Goal: Task Accomplishment & Management: Complete application form

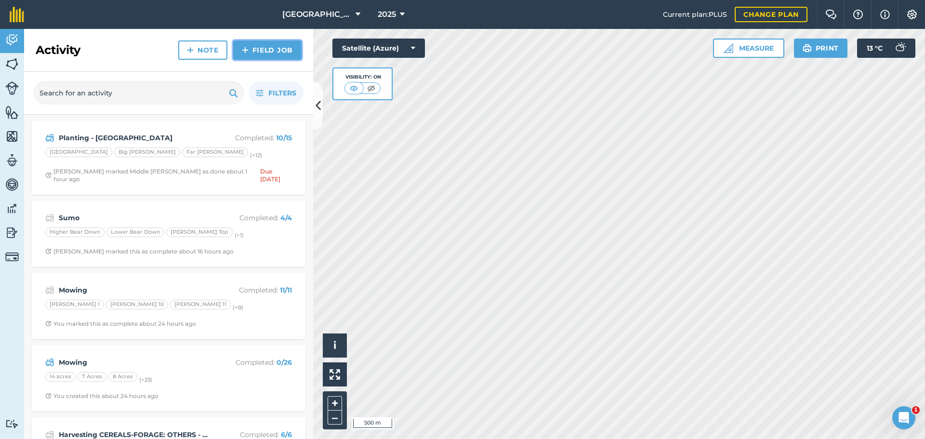
click at [265, 49] on link "Field Job" at bounding box center [267, 49] width 68 height 19
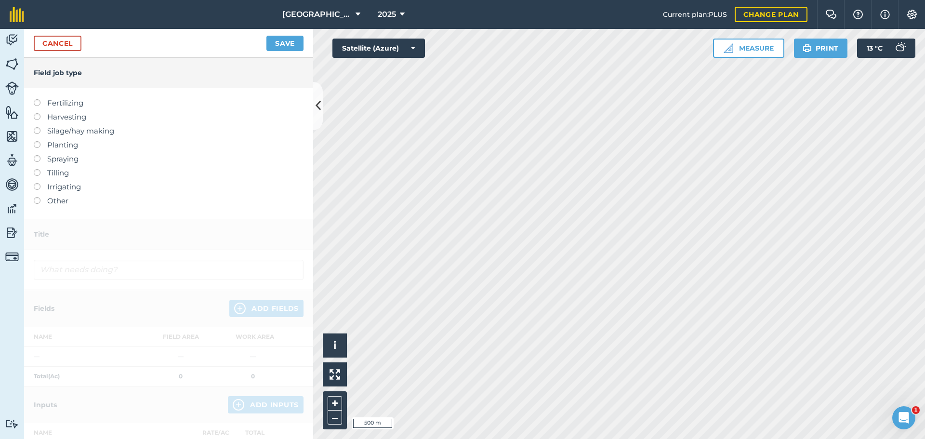
click at [71, 119] on label "Harvesting" at bounding box center [169, 117] width 270 height 12
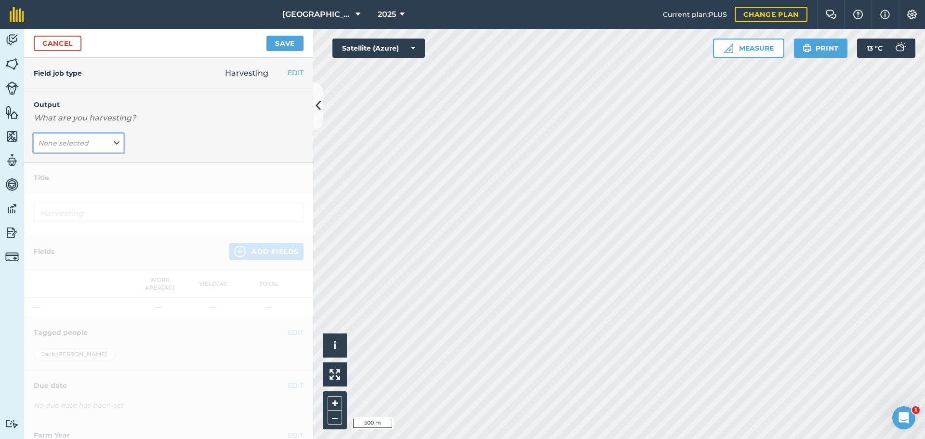
click at [79, 135] on button "None selected" at bounding box center [79, 142] width 90 height 19
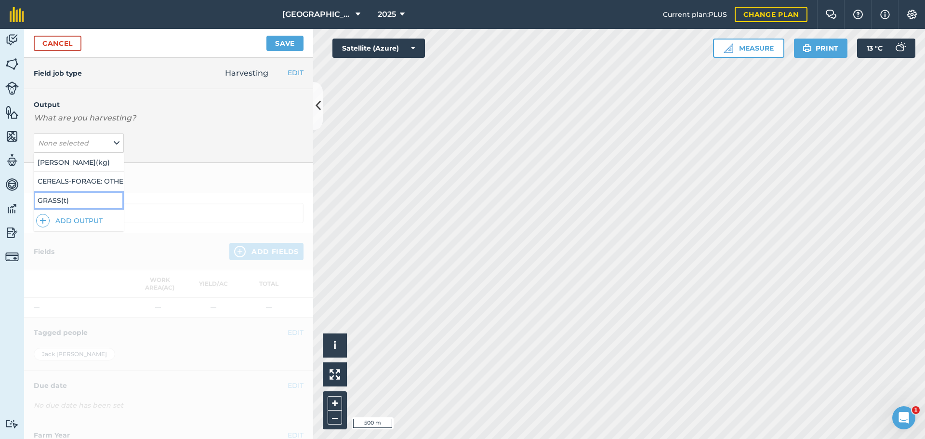
click at [82, 200] on button "GRASS ( t )" at bounding box center [79, 200] width 90 height 18
type input "Harvesting GRASS"
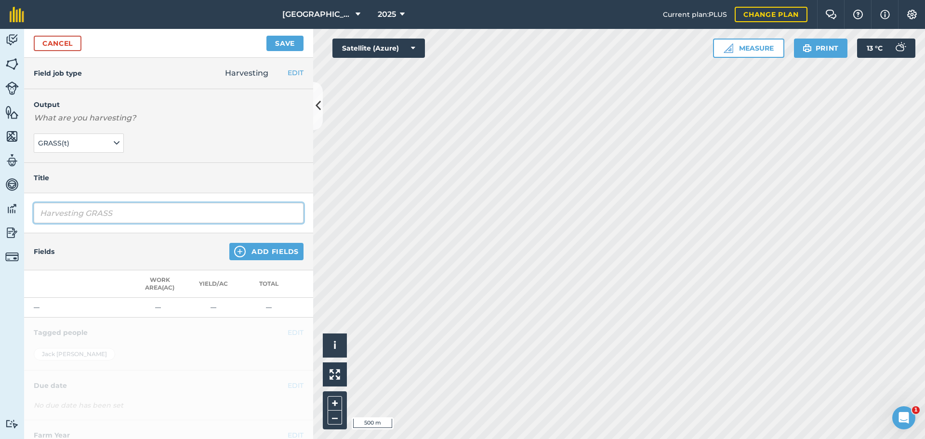
click at [150, 206] on input "Harvesting GRASS" at bounding box center [169, 213] width 270 height 20
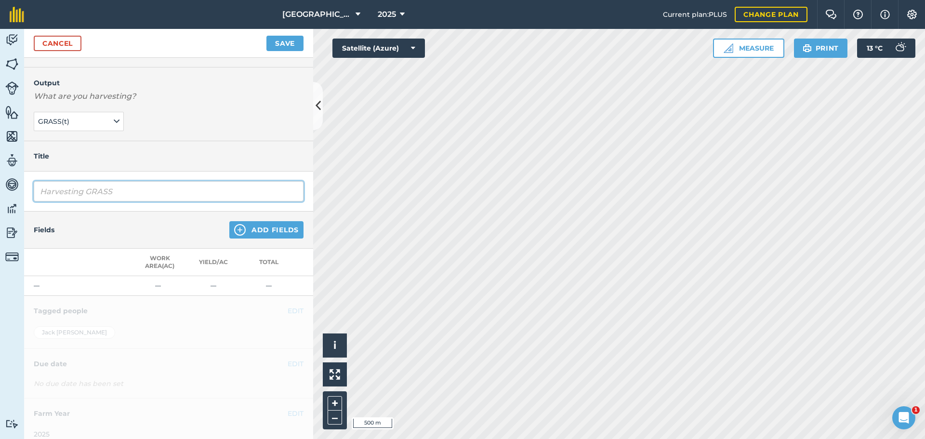
scroll to position [39, 0]
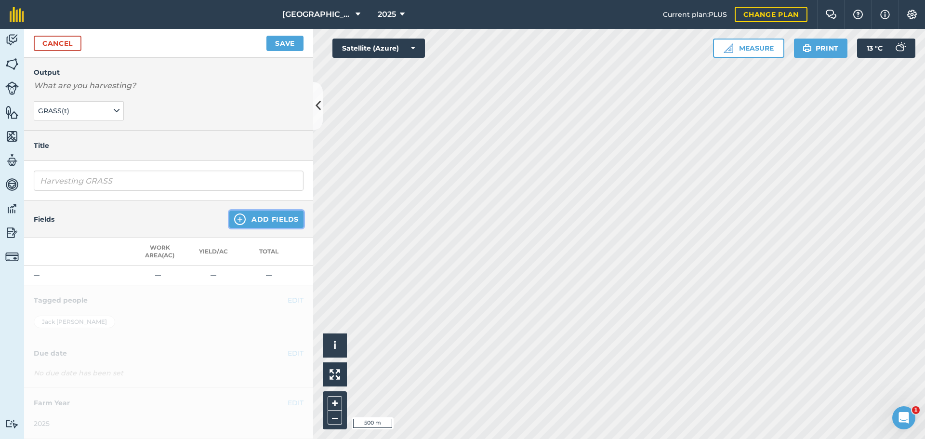
click at [240, 210] on button "Add Fields" at bounding box center [266, 218] width 74 height 17
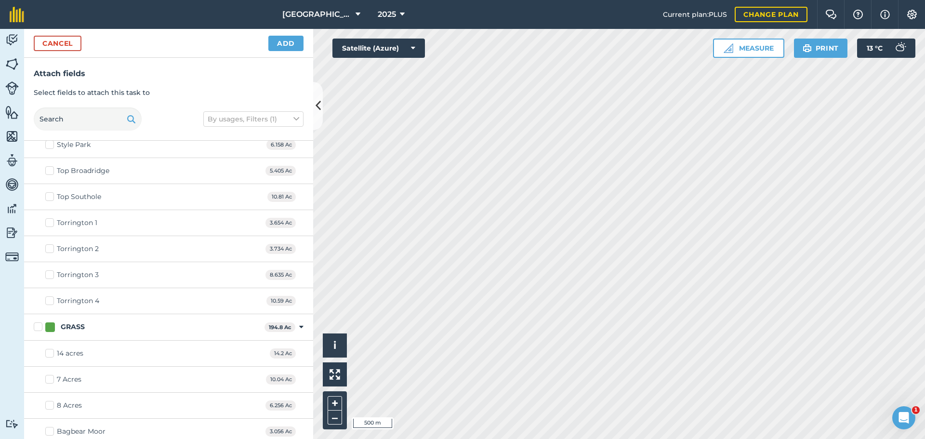
scroll to position [771, 0]
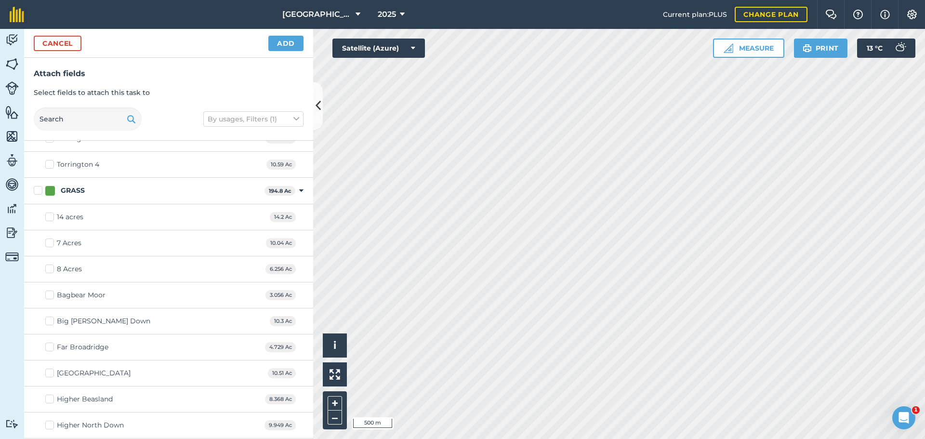
click at [32, 189] on div "GRASS 194.8 Ac Toggle showing GRASS fields" at bounding box center [168, 191] width 289 height 26
click at [37, 189] on label "GRASS" at bounding box center [147, 190] width 227 height 10
click at [37, 189] on input "GRASS" at bounding box center [37, 188] width 6 height 6
checkbox input "true"
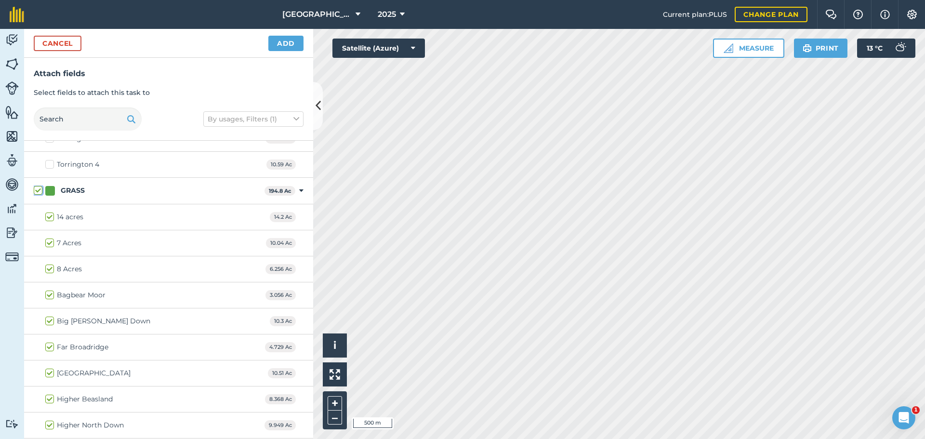
checkbox input "true"
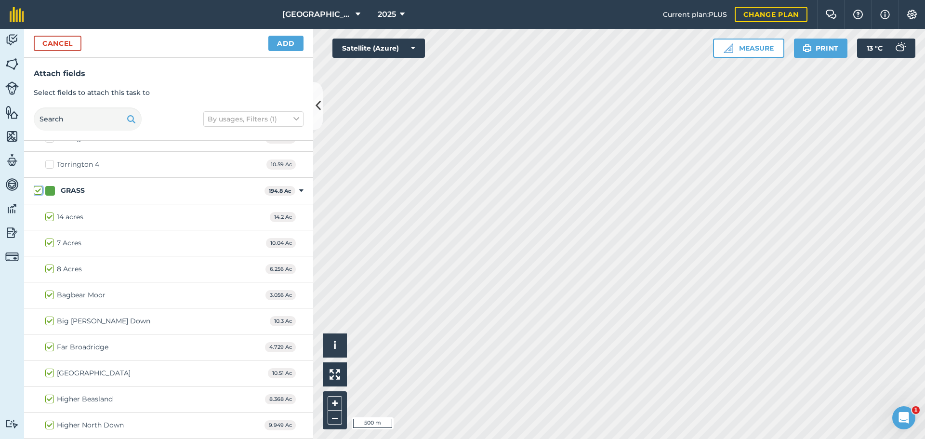
checkbox input "true"
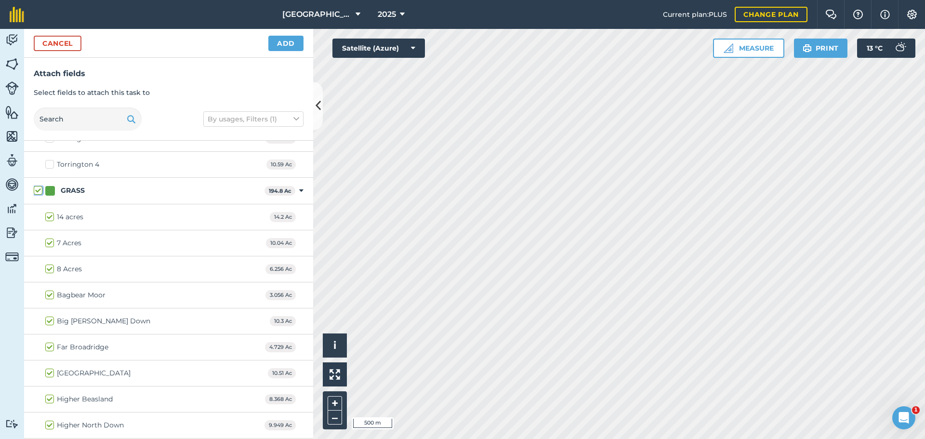
checkbox input "true"
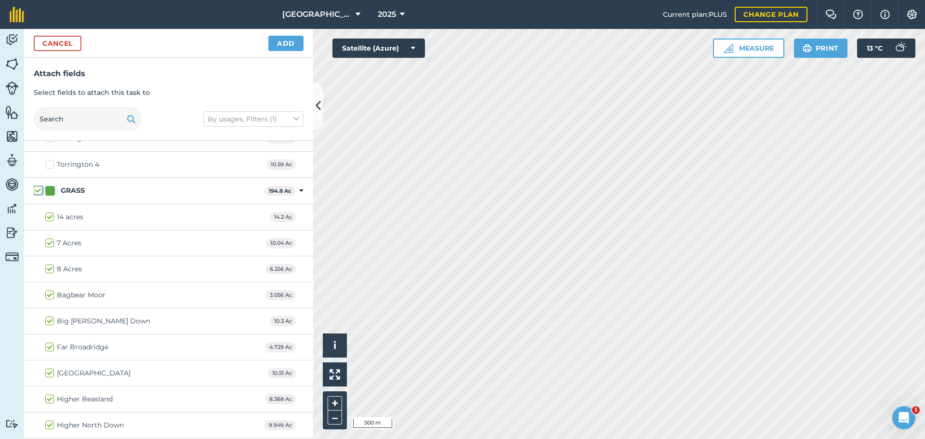
checkbox input "true"
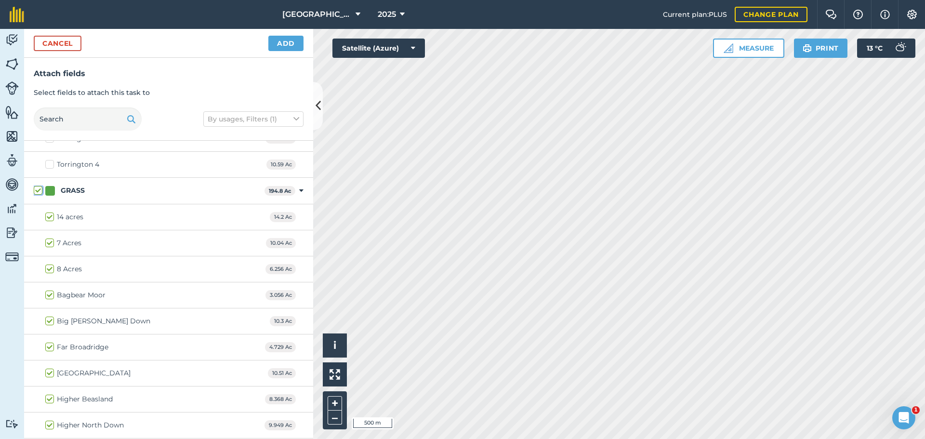
checkbox input "true"
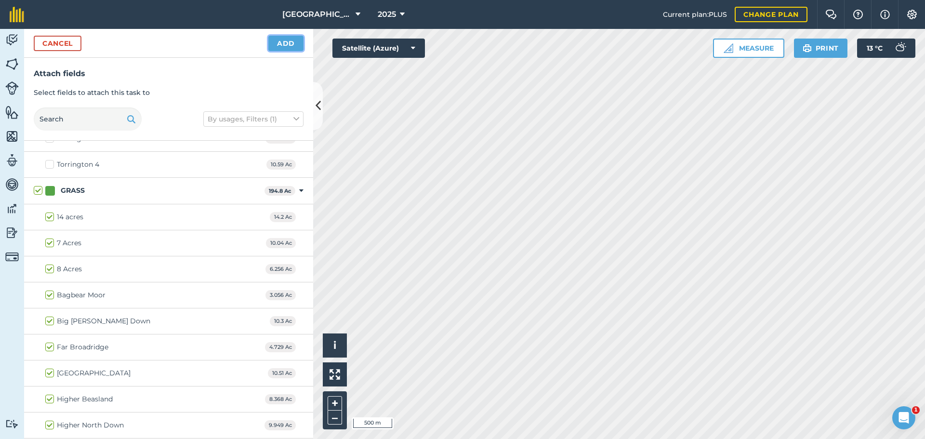
click at [300, 39] on button "Add" at bounding box center [285, 43] width 35 height 15
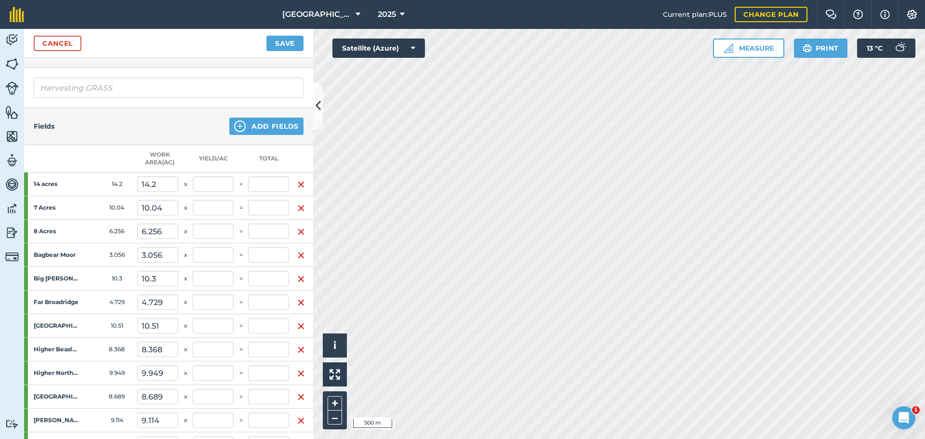
scroll to position [136, 0]
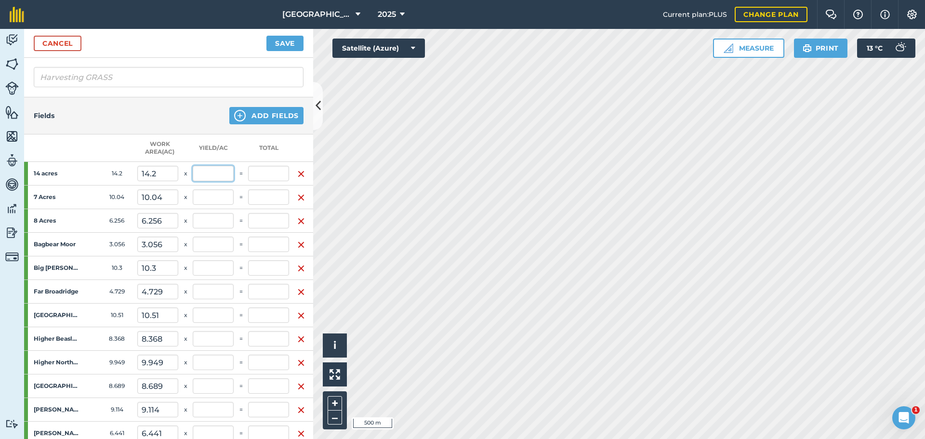
click at [205, 177] on input "text" at bounding box center [213, 173] width 41 height 15
type input "3"
type input "42.6"
type input "0.219"
type input "42.6"
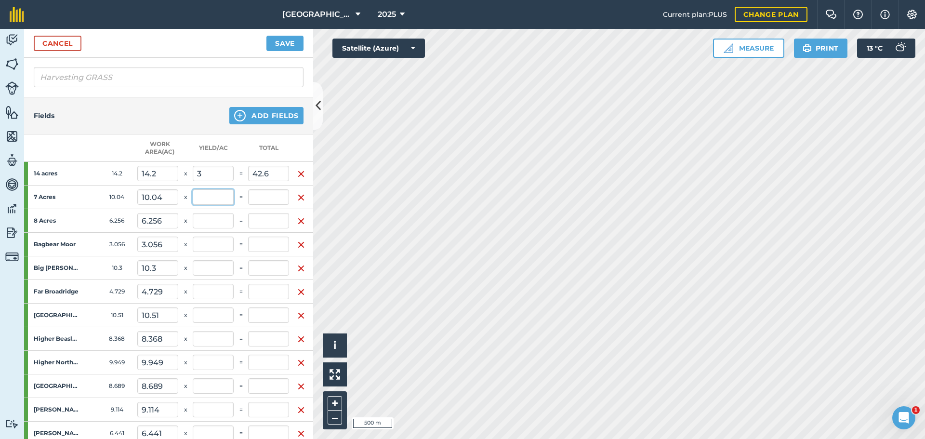
click at [208, 199] on input "text" at bounding box center [213, 196] width 41 height 15
type input "3"
type input "30.12"
type input "0.373"
type input "72.72"
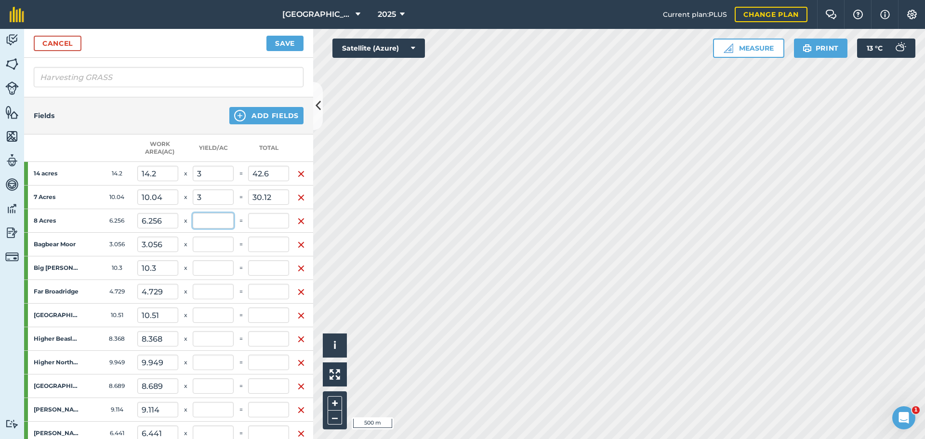
click at [210, 220] on input "text" at bounding box center [213, 220] width 41 height 15
type input "3"
type input "18.768"
type input "0.47"
type input "91.488"
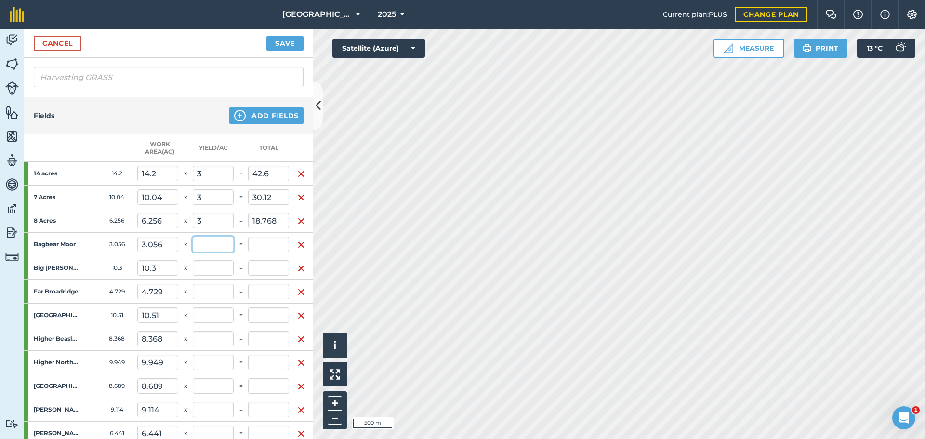
click at [210, 244] on input "text" at bounding box center [213, 243] width 41 height 15
type input "3"
type input "9.168"
type input "0.517"
type input "100.656"
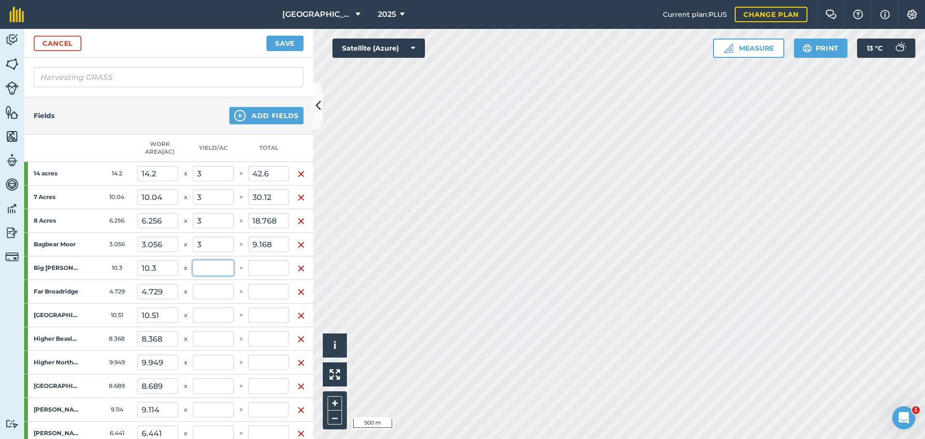
click at [209, 265] on input "text" at bounding box center [213, 267] width 41 height 15
type input "3"
type input "30.9"
type input "0.675"
type input "131.556"
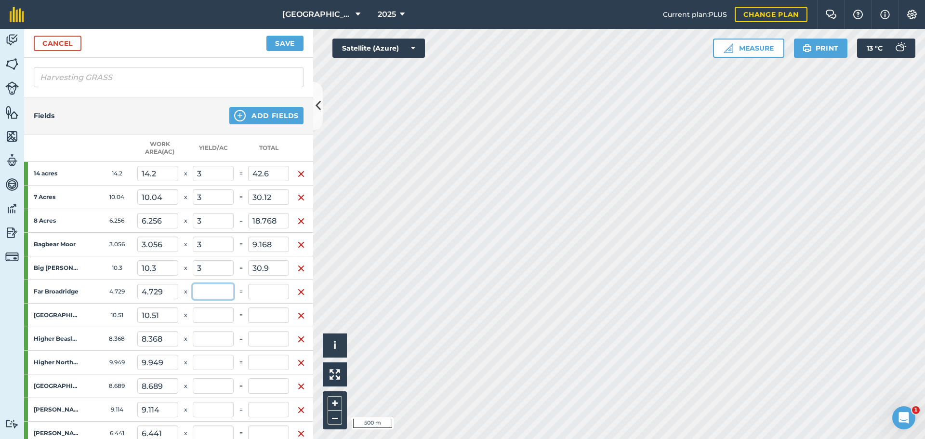
click at [209, 295] on input "text" at bounding box center [213, 291] width 41 height 15
type input "3"
type input "14.187"
type input "0.748"
type input "145.743"
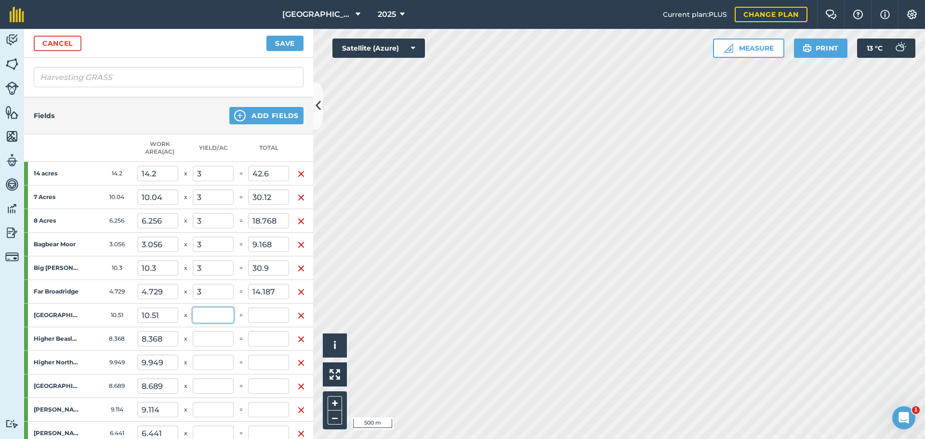
click at [214, 315] on input "text" at bounding box center [213, 314] width 41 height 15
type input "3"
type input "31.53"
type input "0.91"
type input "177.273"
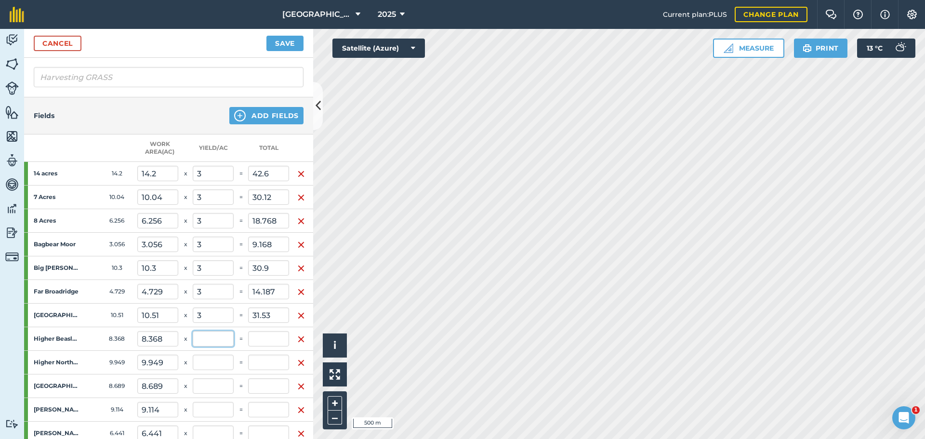
click at [218, 342] on input "text" at bounding box center [213, 338] width 41 height 15
type input "3"
type input "25.104"
type input "1.039"
type input "202.377"
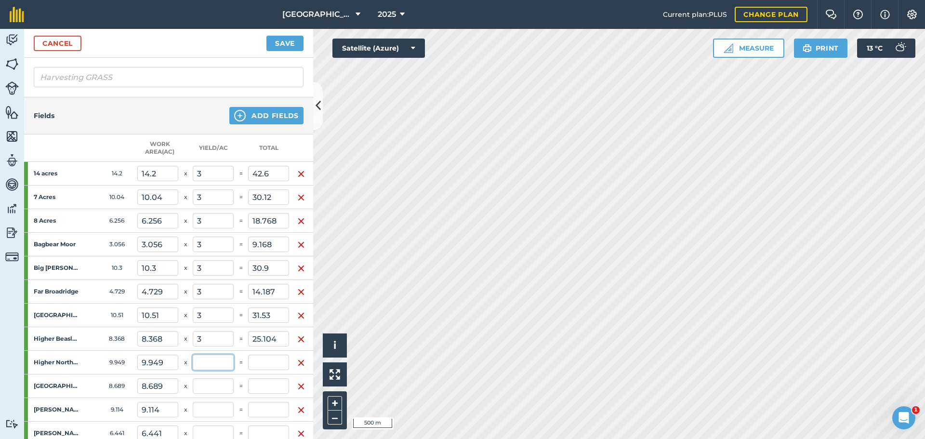
click at [216, 366] on input "text" at bounding box center [213, 361] width 41 height 15
type input "3"
type input "29.847"
type input "1.192"
type input "232.224"
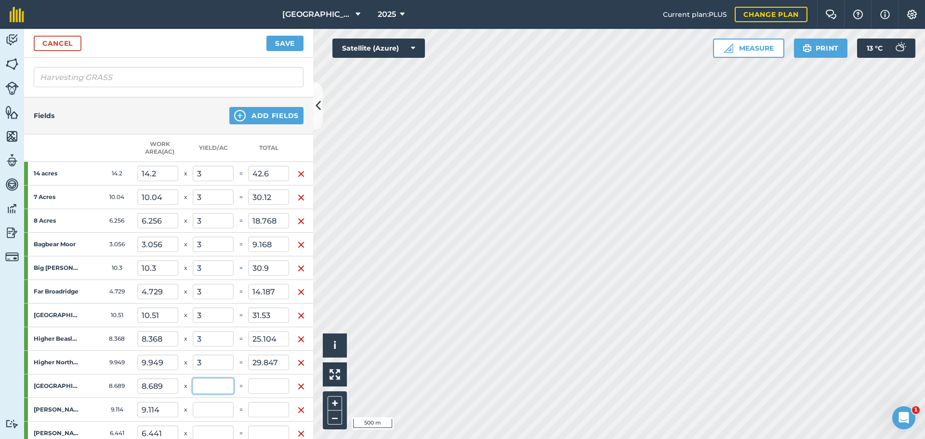
click at [216, 381] on input "text" at bounding box center [213, 385] width 41 height 15
type input "3"
type input "26.067"
type input "1.326"
type input "258.291"
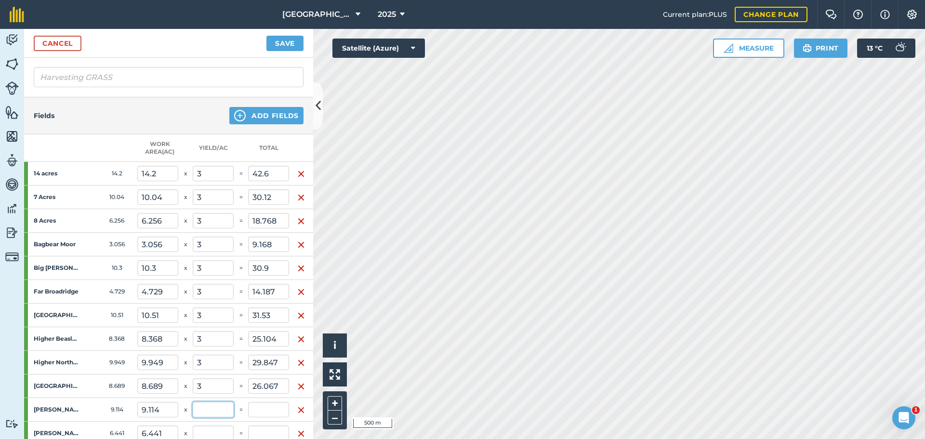
click at [214, 404] on input "text" at bounding box center [213, 409] width 41 height 15
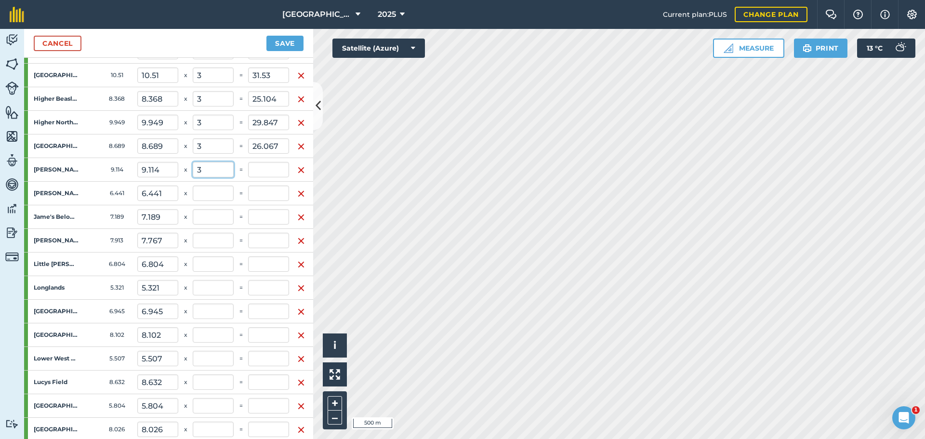
scroll to position [377, 0]
type input "3"
type input "27.342"
type input "1.466"
type input "285.633"
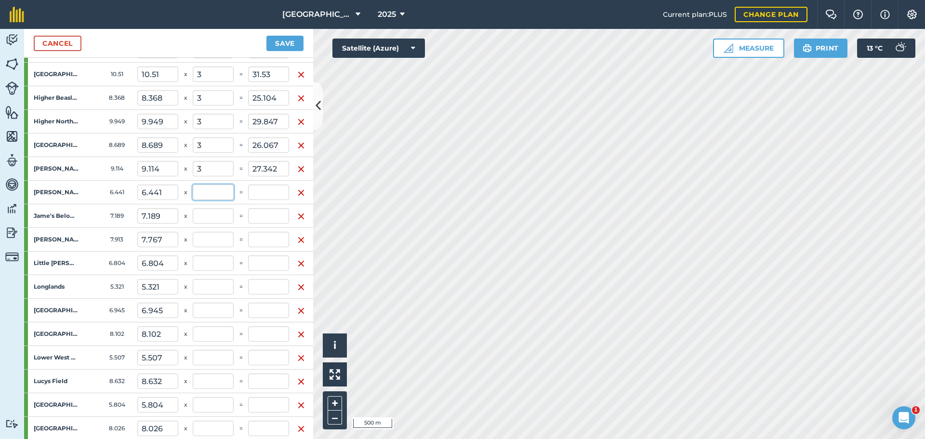
click at [208, 194] on input "text" at bounding box center [213, 191] width 41 height 15
type input "3"
type input "19.323"
type input "1.566"
type input "304.956"
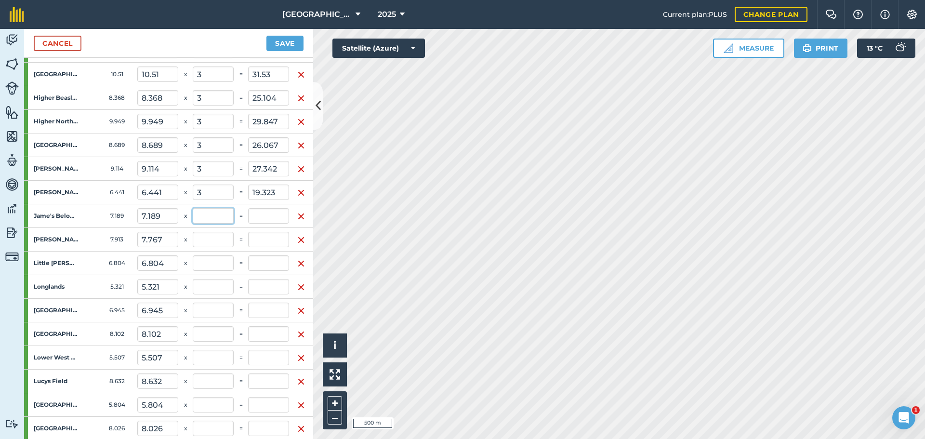
drag, startPoint x: 218, startPoint y: 217, endPoint x: 214, endPoint y: 234, distance: 17.8
click at [218, 219] on input "text" at bounding box center [213, 215] width 41 height 15
type input "3"
type input "21.567"
type input "1.676"
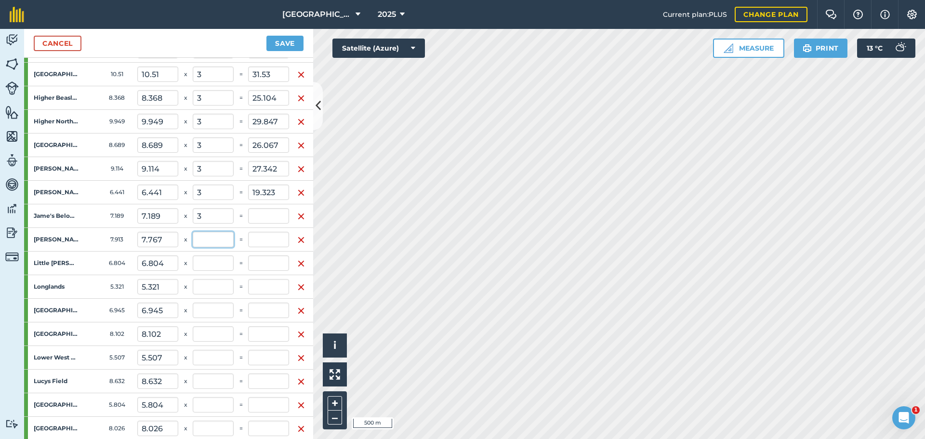
type input "326.523"
drag, startPoint x: 214, startPoint y: 236, endPoint x: 215, endPoint y: 242, distance: 5.4
click at [214, 239] on input "text" at bounding box center [213, 239] width 41 height 15
type input "3"
type input "23.301"
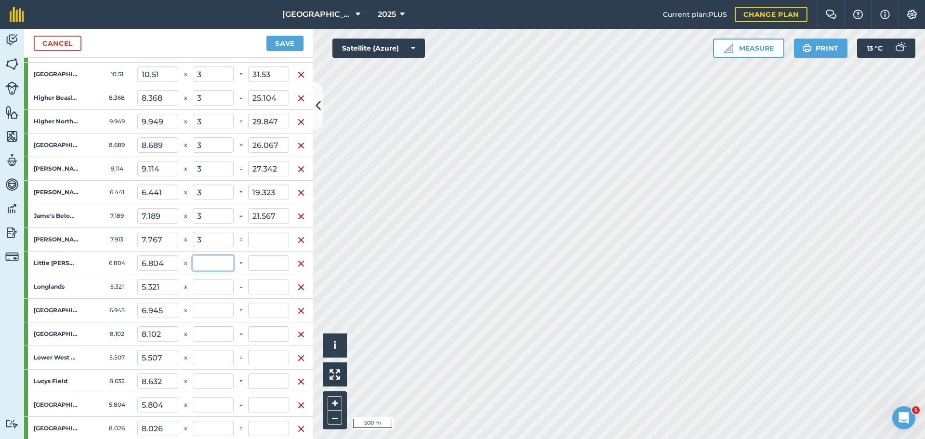
type input "1.796"
type input "349.824"
drag, startPoint x: 215, startPoint y: 262, endPoint x: 214, endPoint y: 274, distance: 11.1
click at [215, 262] on input "text" at bounding box center [213, 262] width 41 height 15
type input "3"
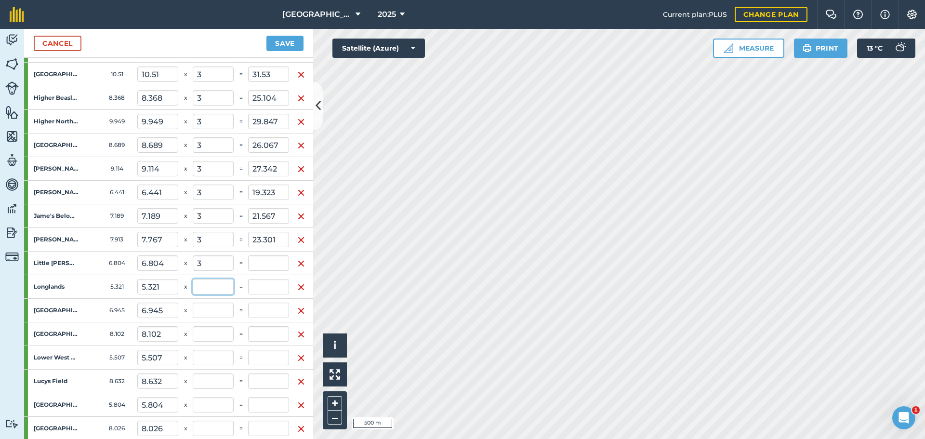
type input "20.412"
type input "1.901"
type input "370.236"
click at [212, 284] on input "text" at bounding box center [213, 286] width 41 height 15
type input "3"
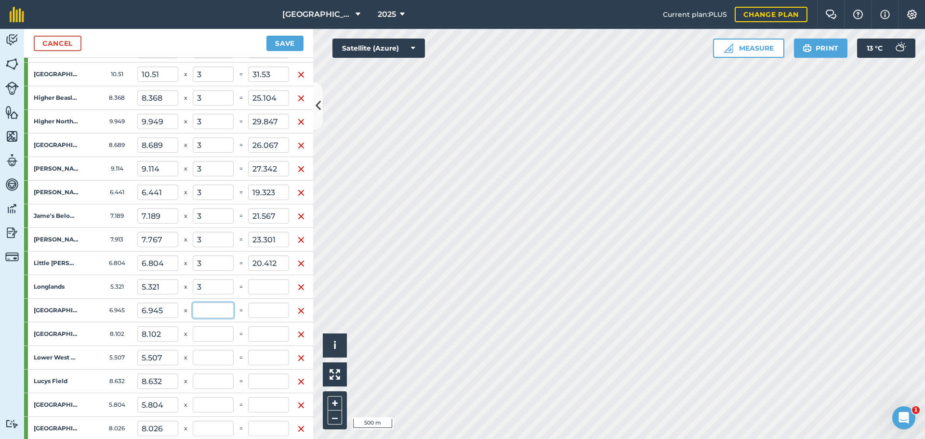
type input "15.963"
type input "1.983"
type input "386.199"
click at [213, 311] on input "text" at bounding box center [213, 309] width 41 height 15
type input "3"
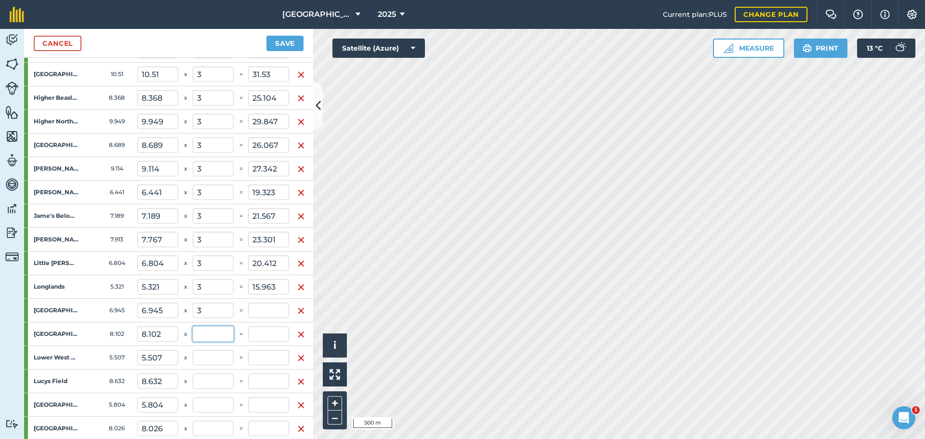
type input "20.835"
type input "2.09"
type input "407.034"
click at [216, 334] on input "text" at bounding box center [213, 333] width 41 height 15
type input "3"
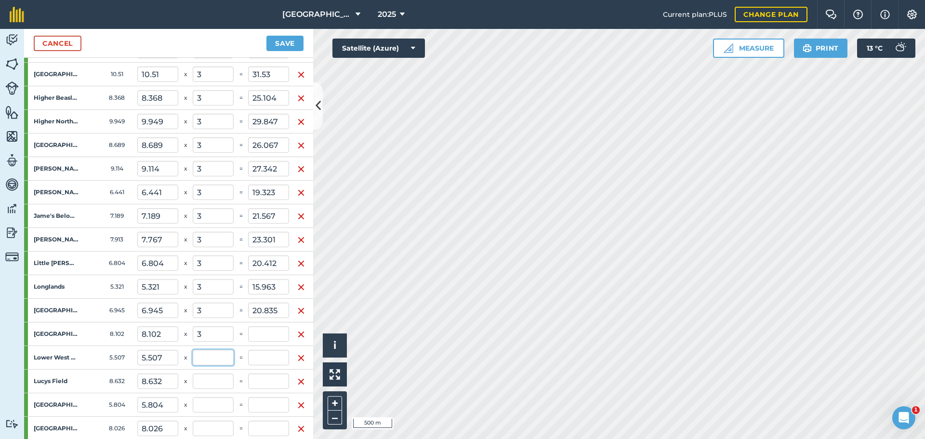
type input "24.306"
type input "2.214"
type input "431.34"
click at [219, 356] on input "text" at bounding box center [213, 357] width 41 height 15
type input "3"
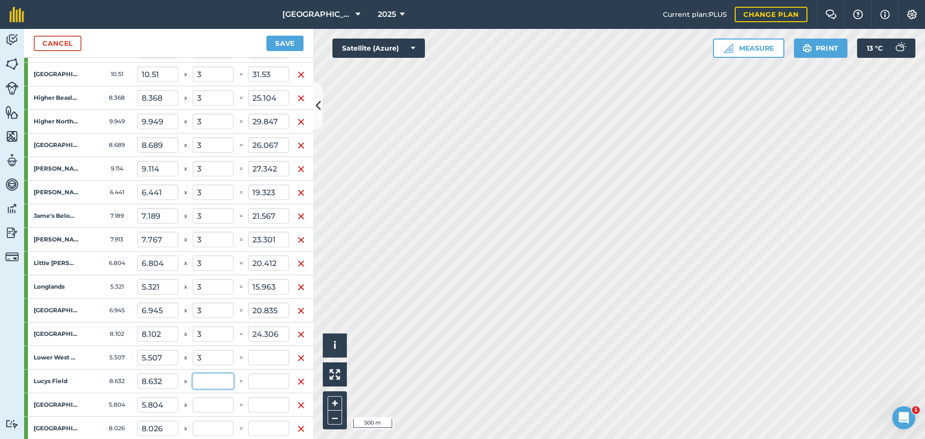
type input "16.521"
type input "2.299"
type input "447.861"
click at [217, 380] on input "text" at bounding box center [213, 380] width 41 height 15
type input "3"
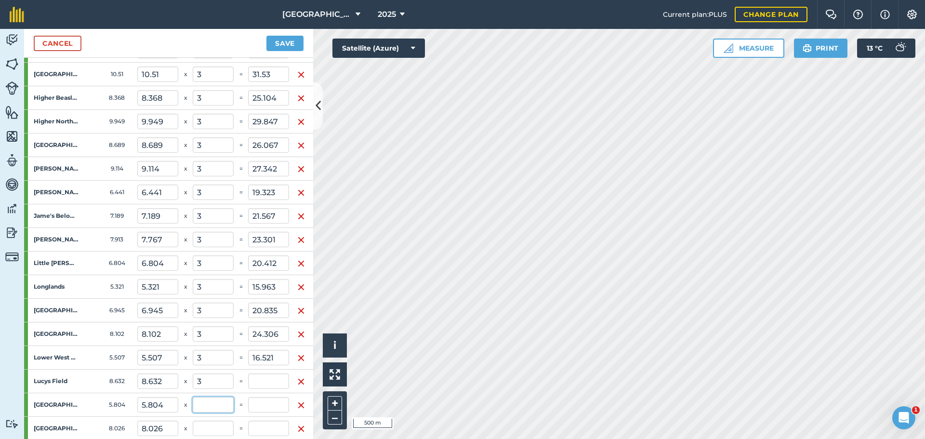
type input "25.896"
type input "2.432"
type input "473.757"
click at [217, 400] on input "text" at bounding box center [213, 404] width 41 height 15
type input "3"
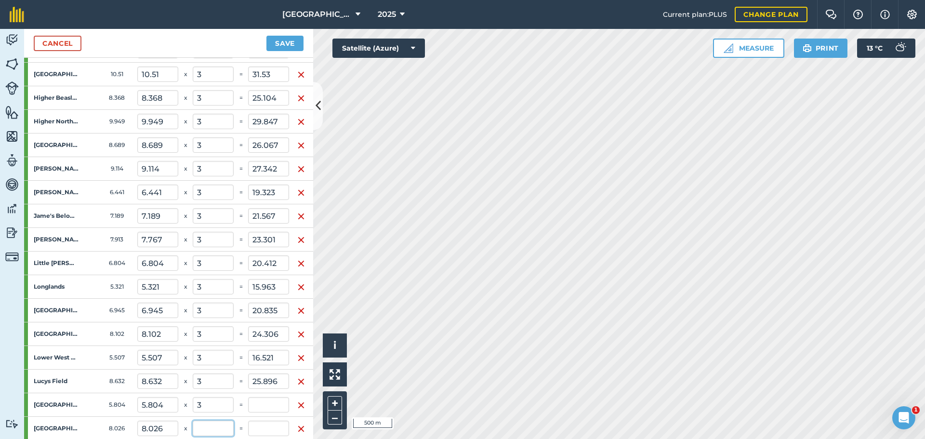
type input "17.412"
type input "2.522"
type input "491.169"
click at [213, 424] on input "text" at bounding box center [213, 427] width 41 height 15
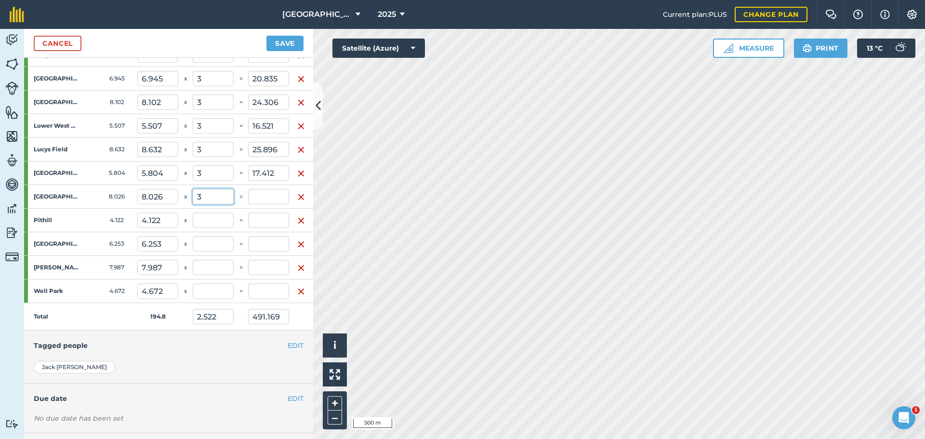
scroll to position [619, 0]
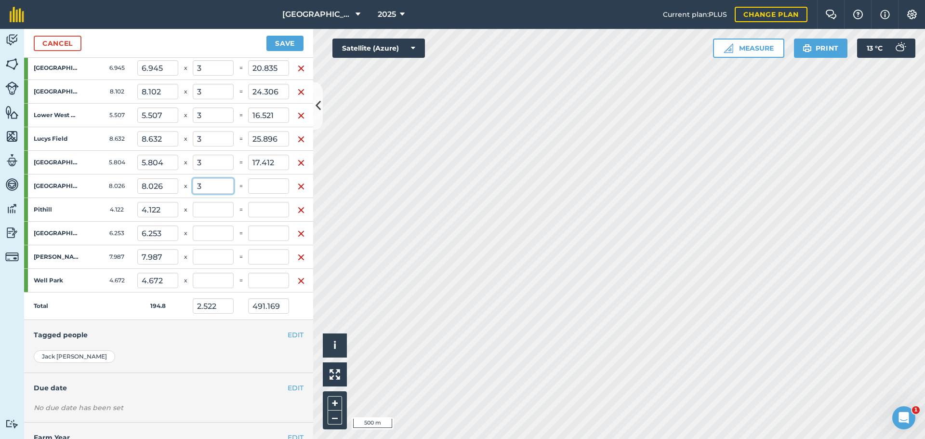
type input "3"
type input "24.078"
type input "2.645"
type input "515.247"
click at [213, 210] on input "text" at bounding box center [213, 209] width 41 height 15
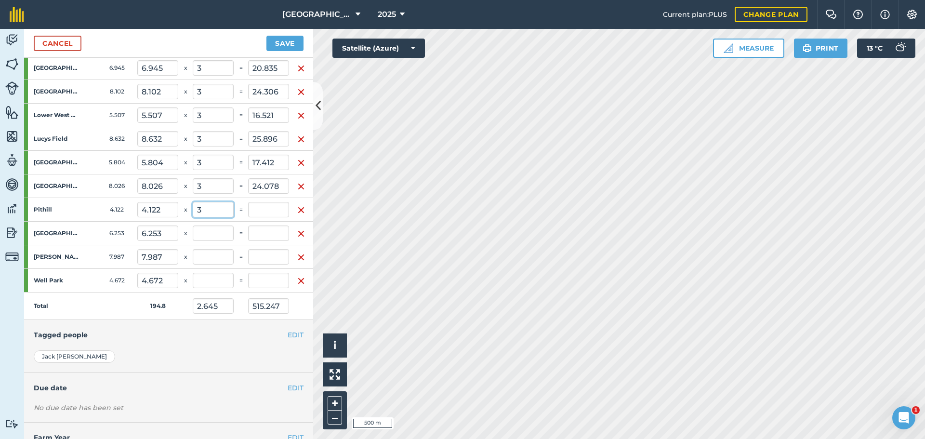
type input "3"
type input "12.366"
type input "2.709"
type input "527.613"
click at [216, 241] on input "text" at bounding box center [213, 232] width 41 height 15
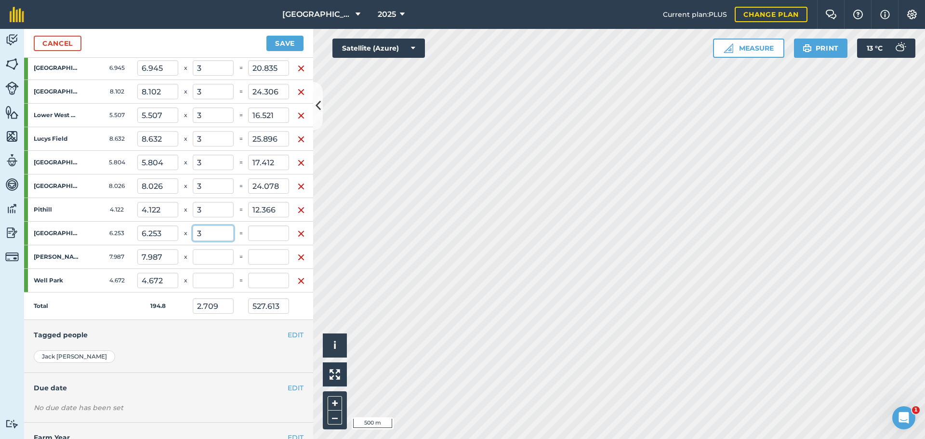
type input "3"
type input "18.759"
type input "2.805"
type input "546.372"
click at [222, 273] on input "text" at bounding box center [213, 280] width 41 height 15
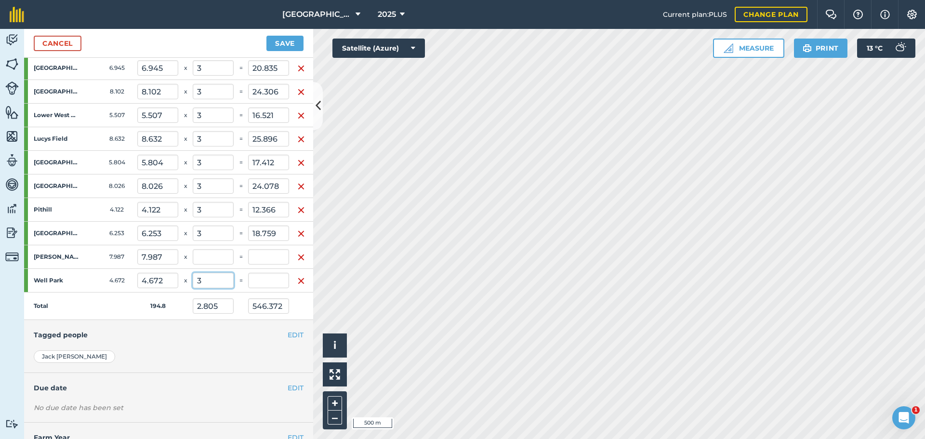
type input "3"
type input "14.016"
type input "2.877"
type input "560.388"
click at [217, 248] on td at bounding box center [213, 257] width 41 height 24
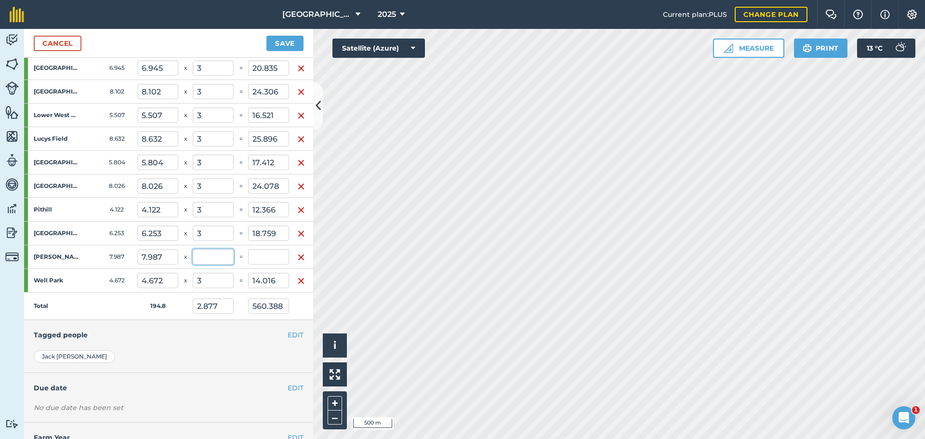
click at [217, 253] on input "text" at bounding box center [213, 256] width 41 height 15
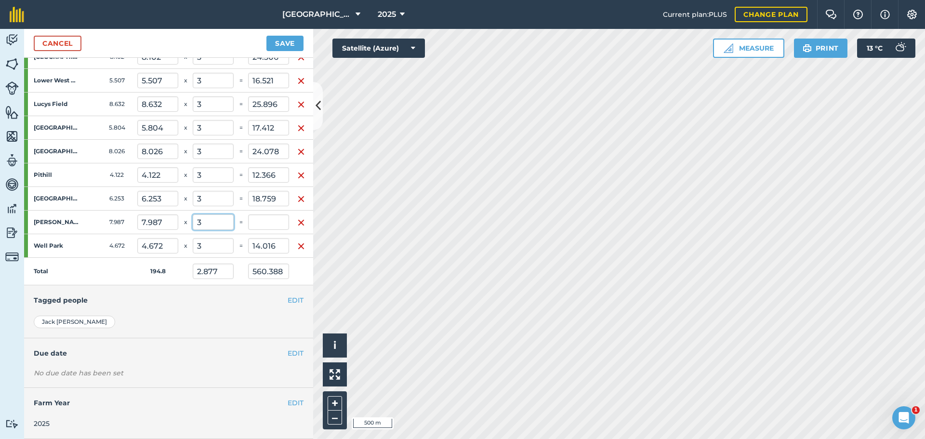
type input "3"
type input "23.961"
type input "3"
type input "584.349"
click at [288, 295] on button "EDIT" at bounding box center [296, 300] width 16 height 11
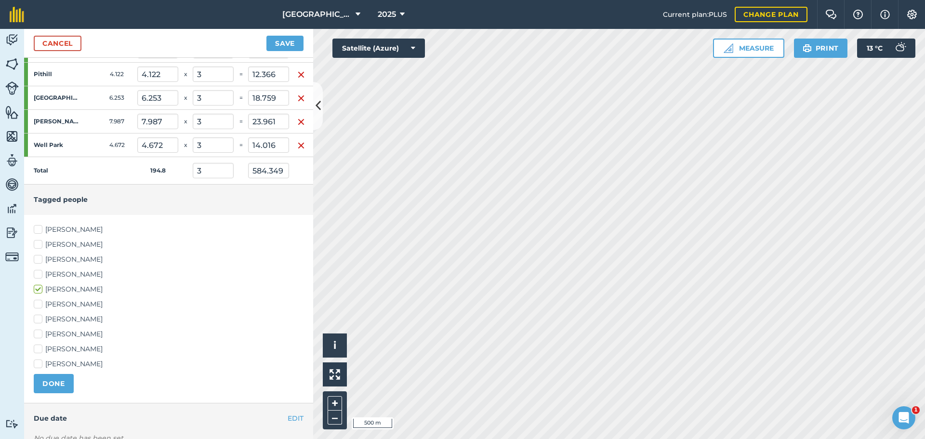
scroll to position [757, 0]
click at [39, 273] on label "[PERSON_NAME]" at bounding box center [169, 271] width 270 height 10
click at [39, 273] on input "[PERSON_NAME]" at bounding box center [37, 269] width 6 height 6
checkbox input "true"
click at [37, 356] on label "[PERSON_NAME]" at bounding box center [169, 361] width 270 height 10
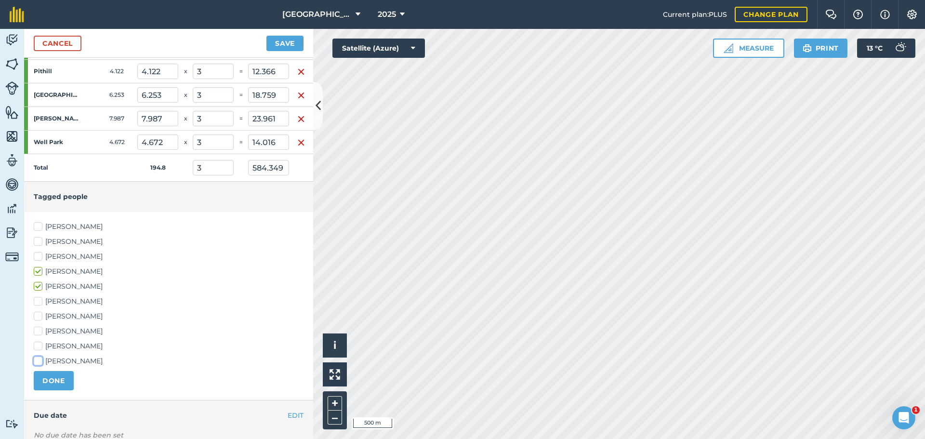
click at [37, 356] on input "[PERSON_NAME]" at bounding box center [37, 359] width 6 height 6
checkbox input "true"
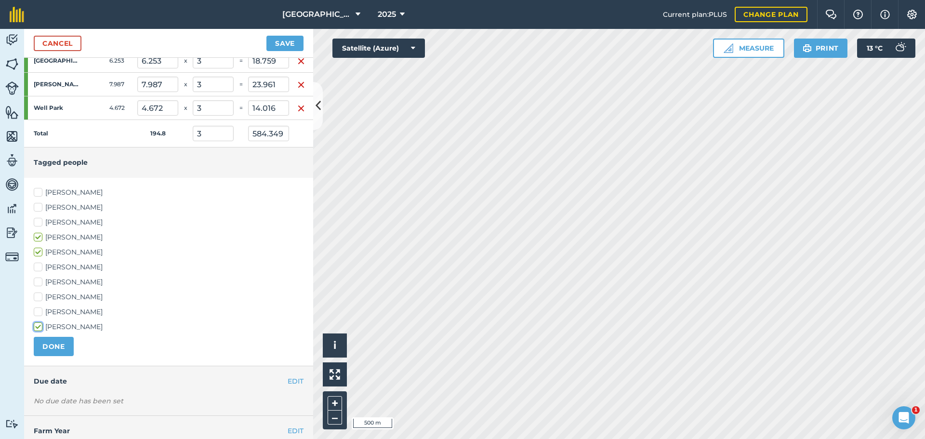
scroll to position [826, 0]
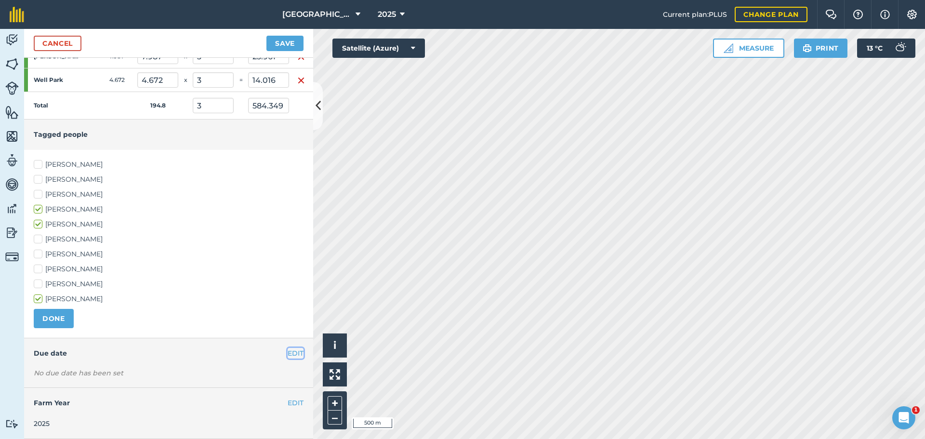
click at [288, 348] on button "EDIT" at bounding box center [296, 353] width 16 height 11
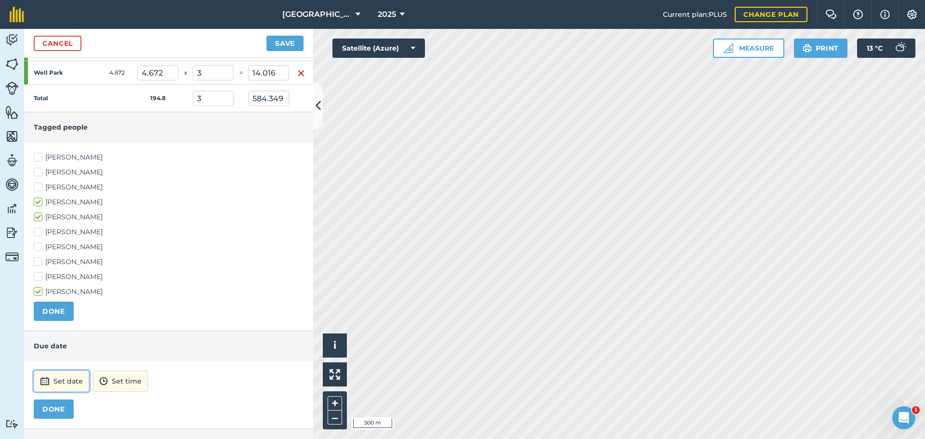
click at [65, 376] on button "Set date" at bounding box center [61, 380] width 55 height 21
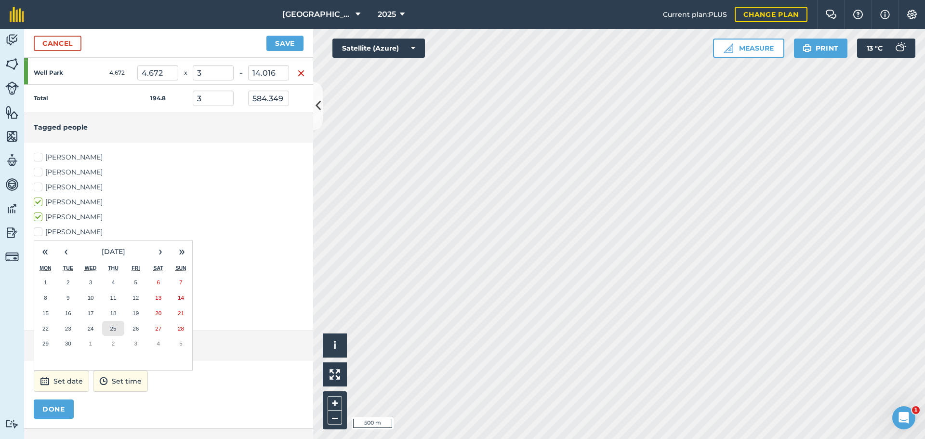
click at [111, 331] on button "25" at bounding box center [113, 328] width 23 height 15
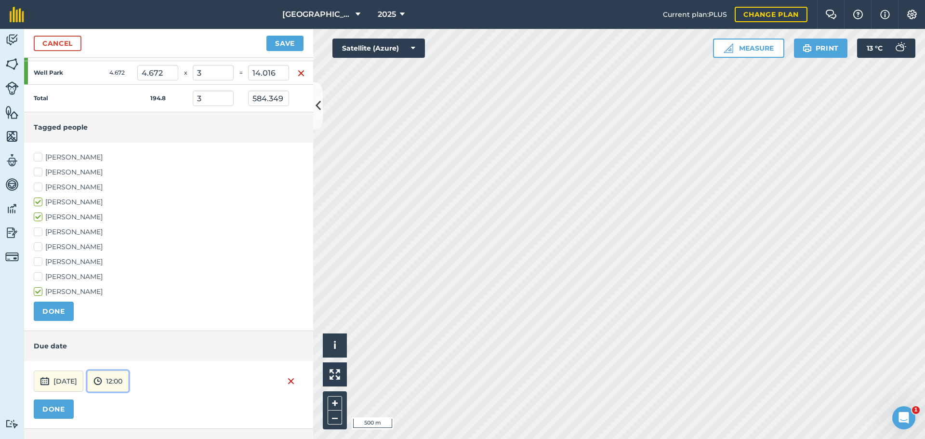
click at [102, 381] on img at bounding box center [97, 381] width 9 height 12
click at [133, 310] on button "10:00" at bounding box center [110, 310] width 45 height 15
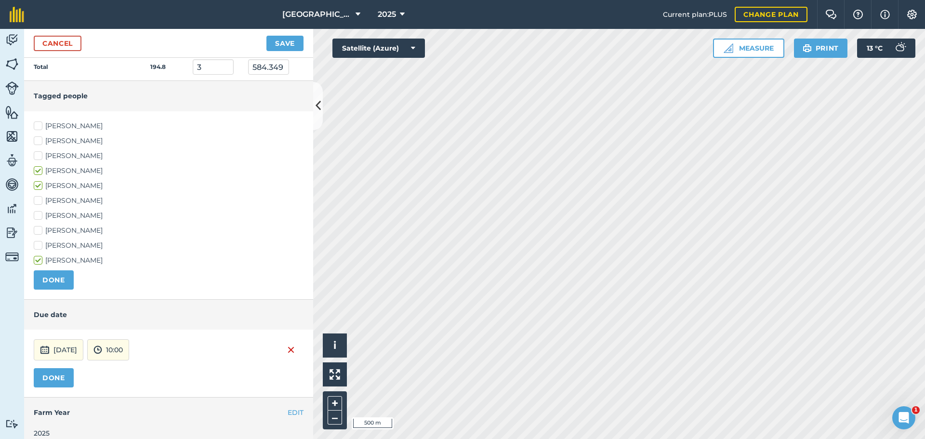
scroll to position [875, 0]
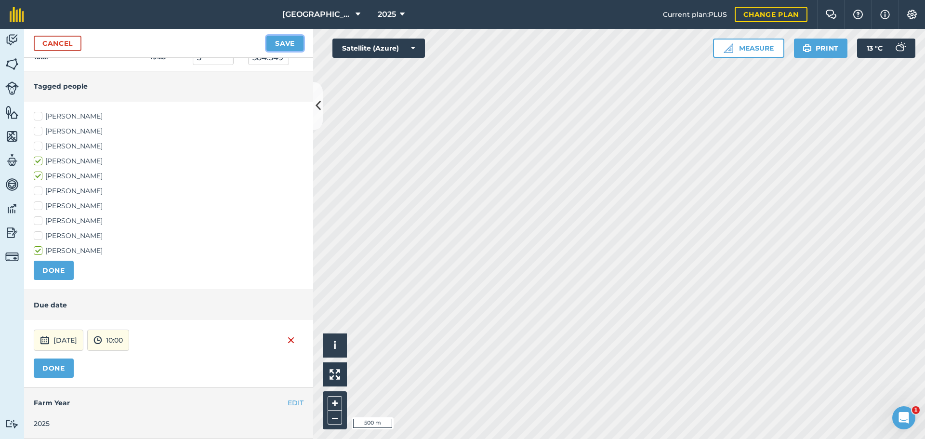
click at [286, 41] on button "Save" at bounding box center [284, 43] width 37 height 15
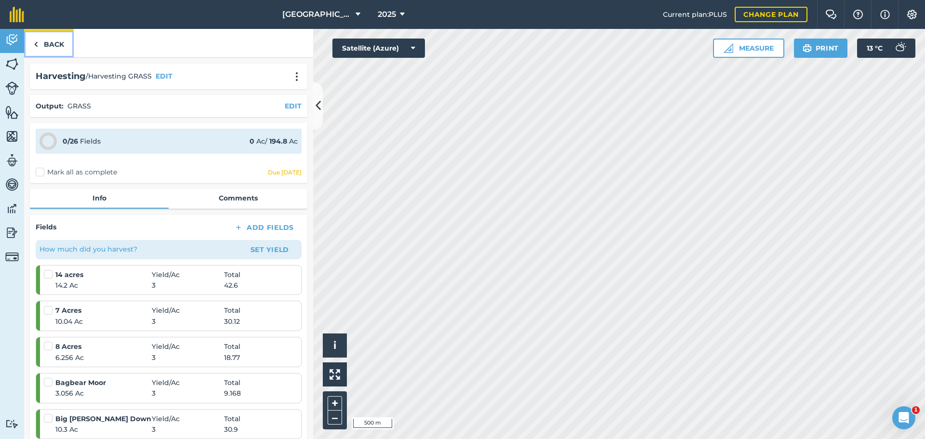
click at [55, 39] on link "Back" at bounding box center [49, 43] width 50 height 28
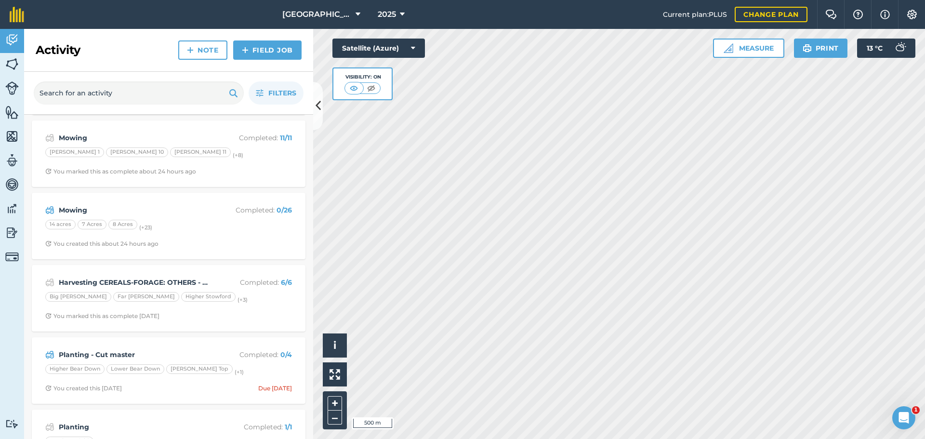
scroll to position [289, 0]
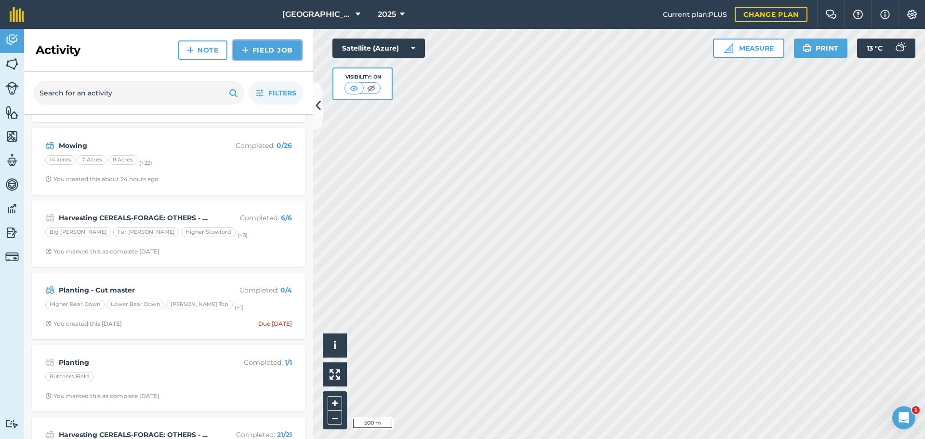
click at [262, 52] on link "Field Job" at bounding box center [267, 49] width 68 height 19
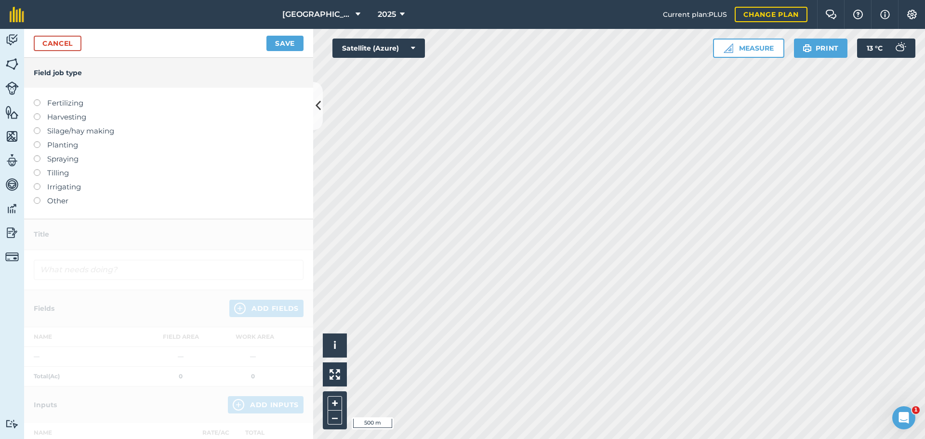
click at [58, 199] on label "Other" at bounding box center [169, 201] width 270 height 12
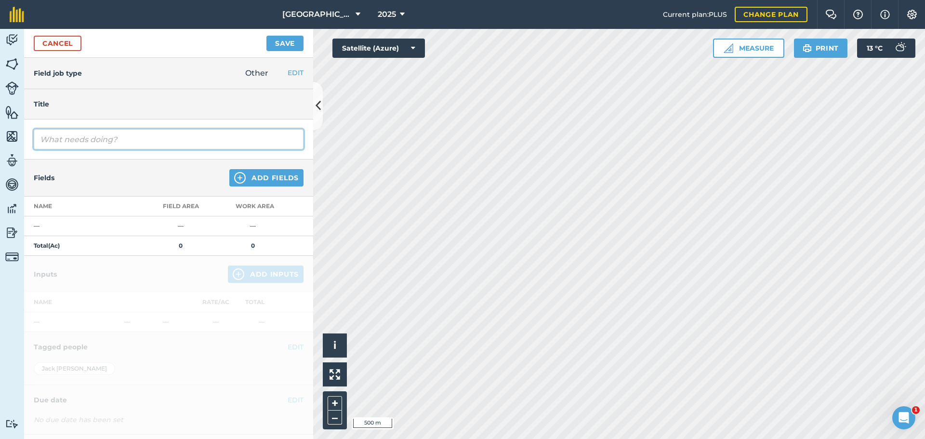
click at [112, 141] on input "text" at bounding box center [169, 139] width 270 height 20
type input "Tedding"
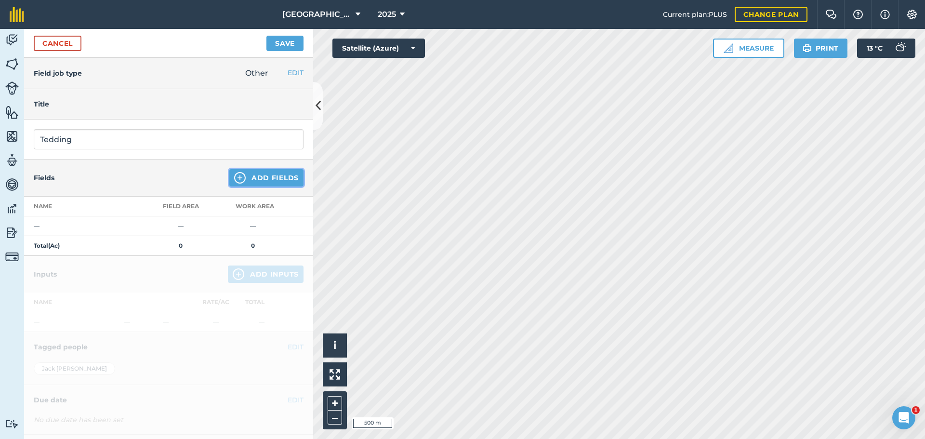
click at [251, 180] on button "Add Fields" at bounding box center [266, 177] width 74 height 17
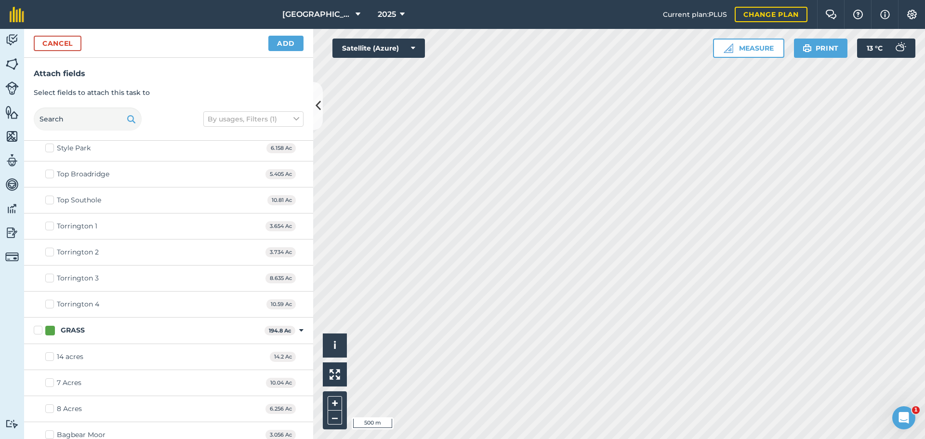
scroll to position [819, 0]
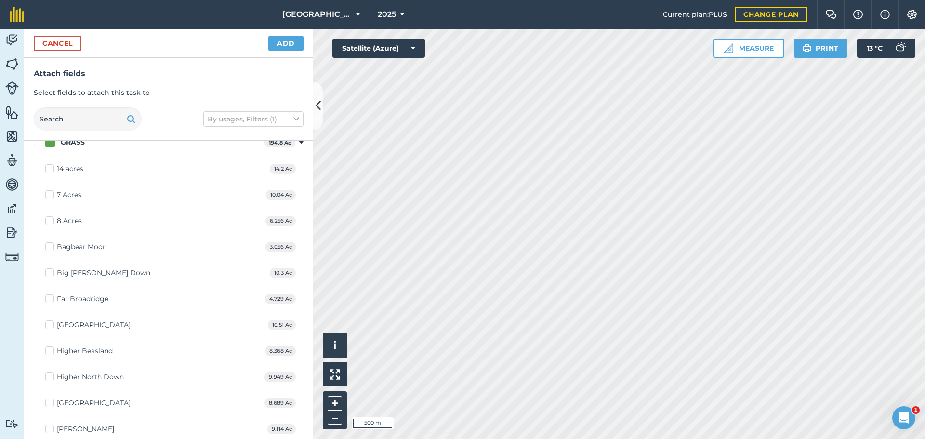
click at [36, 144] on label "GRASS" at bounding box center [147, 142] width 227 height 10
click at [36, 144] on input "GRASS" at bounding box center [37, 140] width 6 height 6
checkbox input "true"
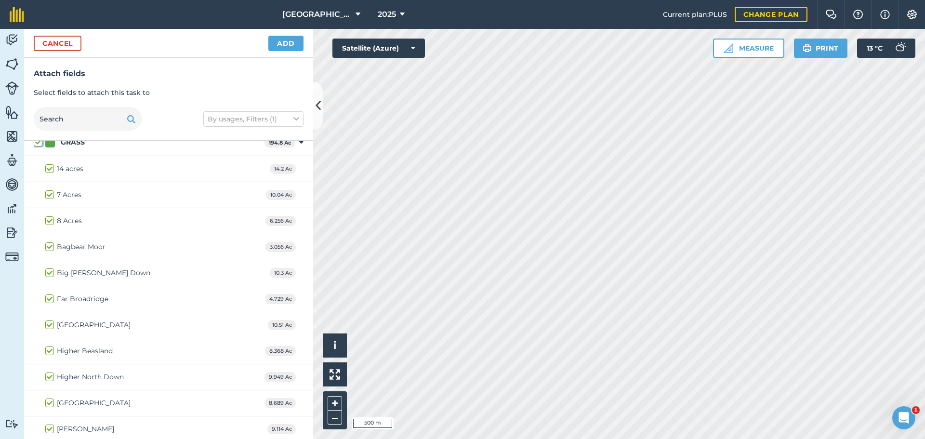
checkbox input "true"
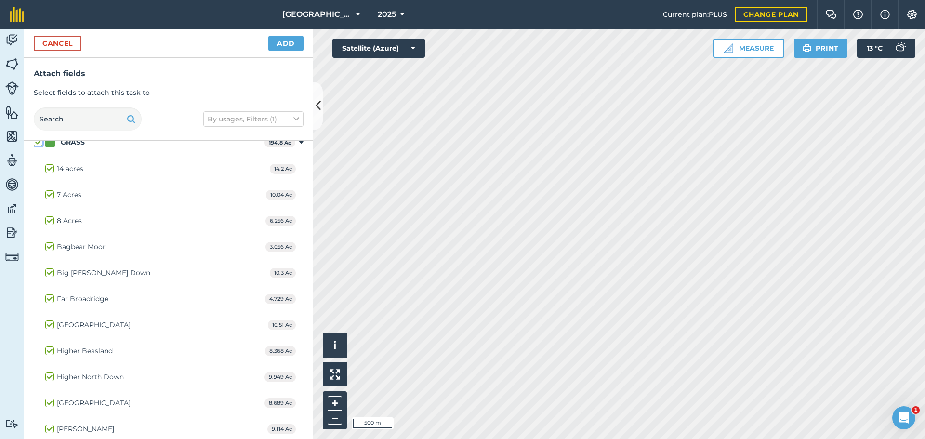
checkbox input "true"
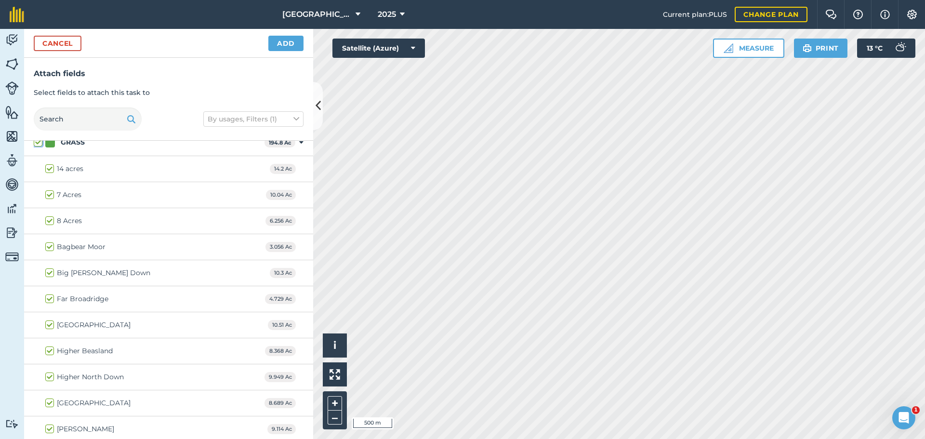
checkbox input "true"
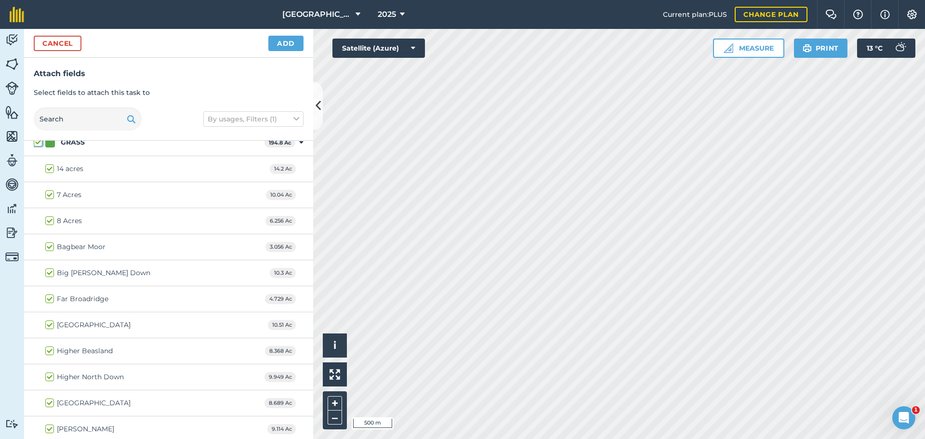
checkbox input "true"
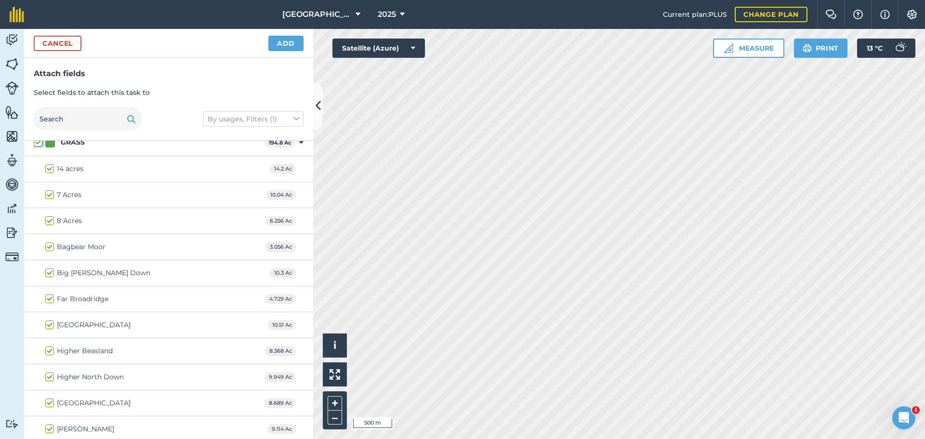
checkbox input "true"
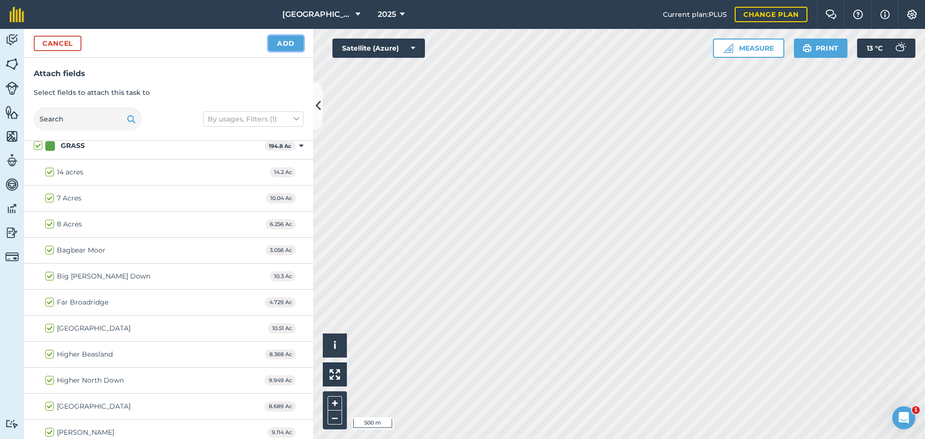
click at [286, 47] on button "Add" at bounding box center [285, 43] width 35 height 15
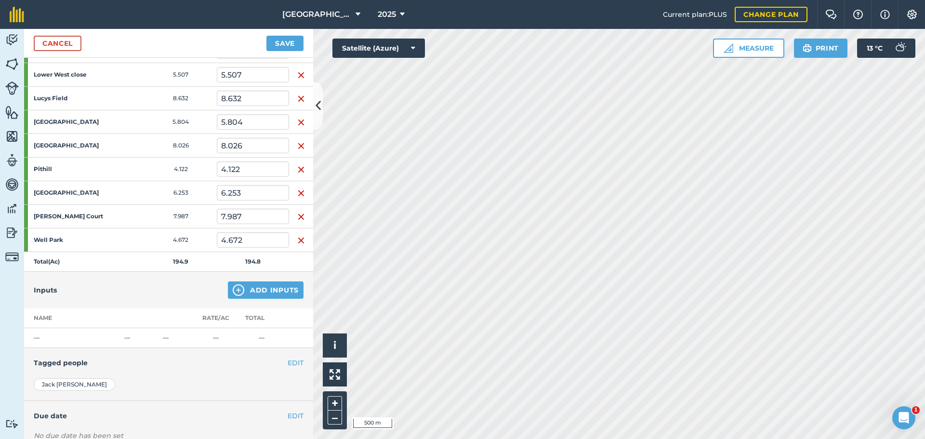
scroll to position [641, 0]
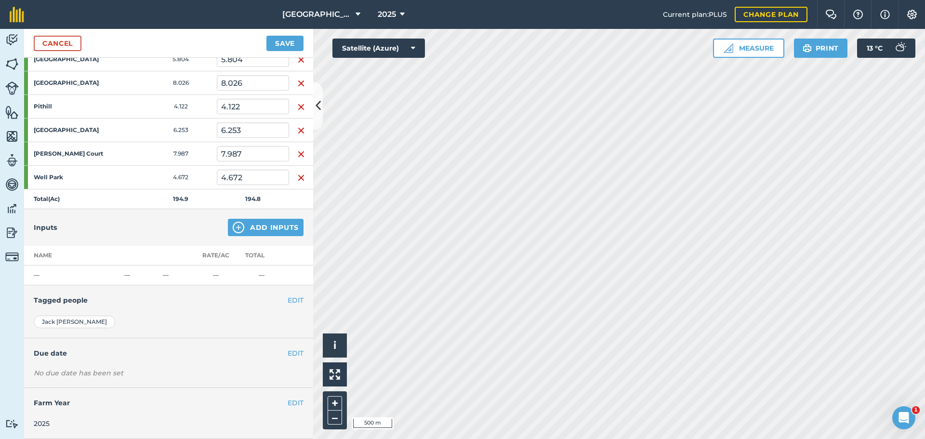
click at [285, 294] on div "EDIT Tagged people" at bounding box center [168, 300] width 289 height 30
click at [289, 302] on button "EDIT" at bounding box center [296, 300] width 16 height 11
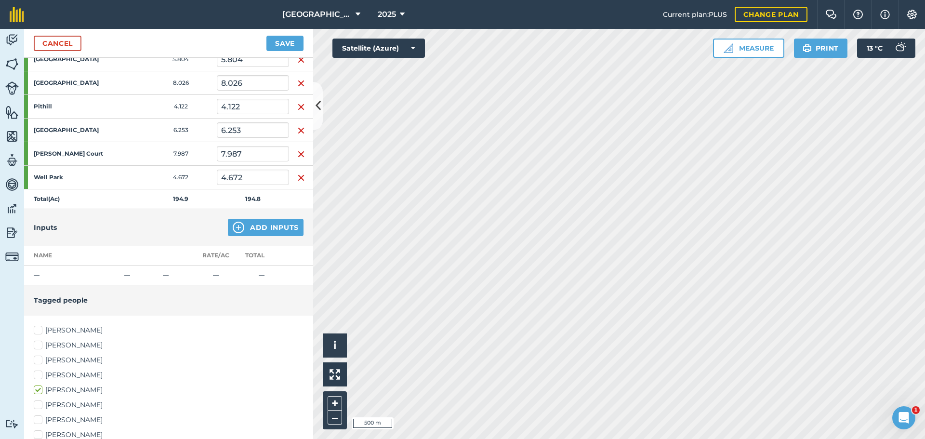
click at [43, 376] on label "[PERSON_NAME]" at bounding box center [169, 375] width 270 height 10
click at [40, 376] on input "[PERSON_NAME]" at bounding box center [37, 373] width 6 height 6
checkbox input "true"
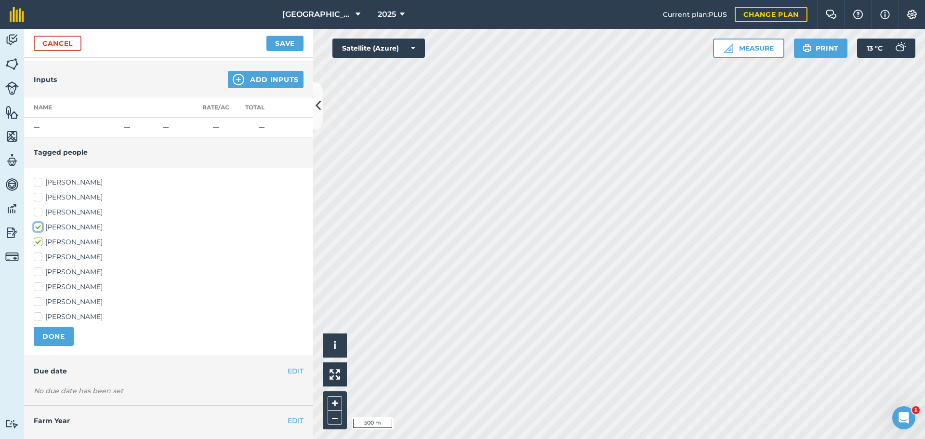
scroll to position [806, 0]
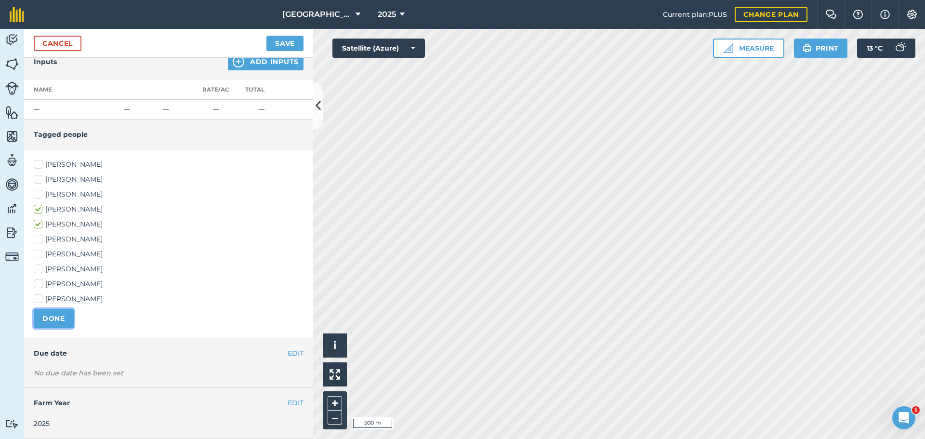
click at [47, 310] on button "DONE" at bounding box center [54, 318] width 40 height 19
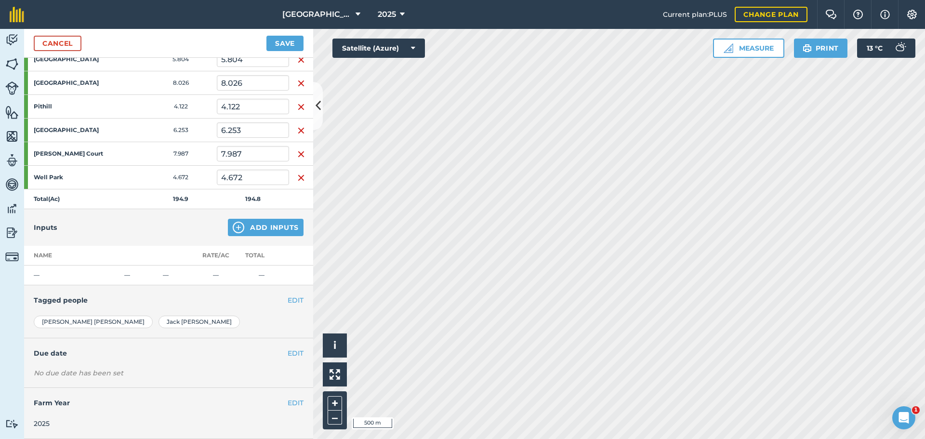
scroll to position [641, 0]
click at [288, 350] on button "EDIT" at bounding box center [296, 353] width 16 height 11
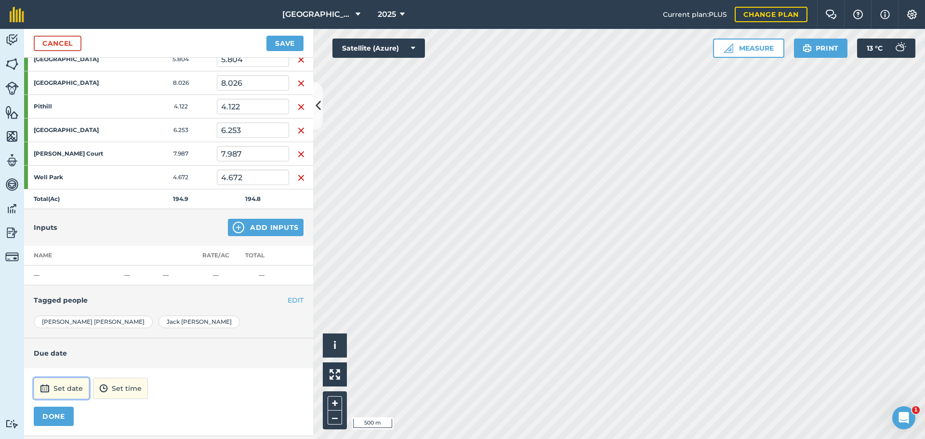
click at [71, 388] on button "Set date" at bounding box center [61, 388] width 55 height 21
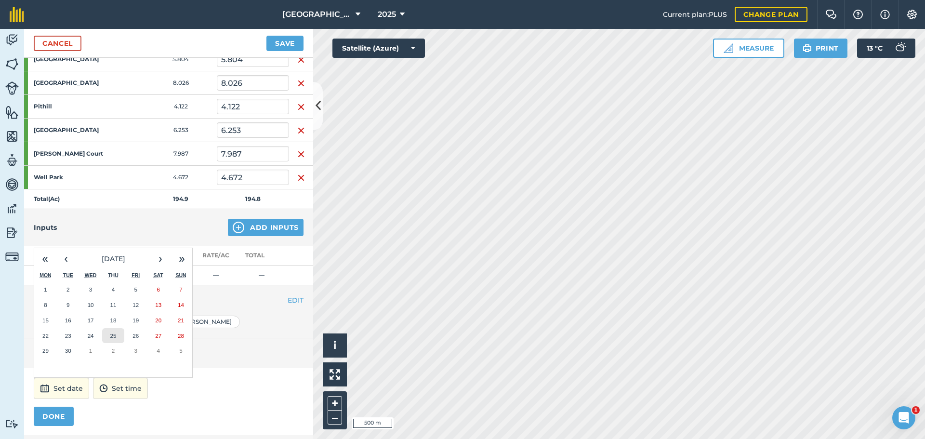
click at [107, 331] on button "25" at bounding box center [113, 335] width 23 height 15
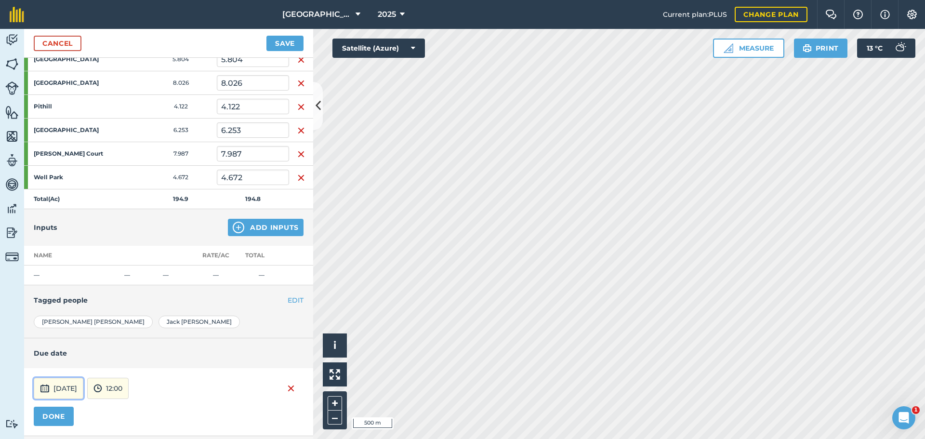
click at [75, 391] on button "[DATE]" at bounding box center [59, 388] width 50 height 21
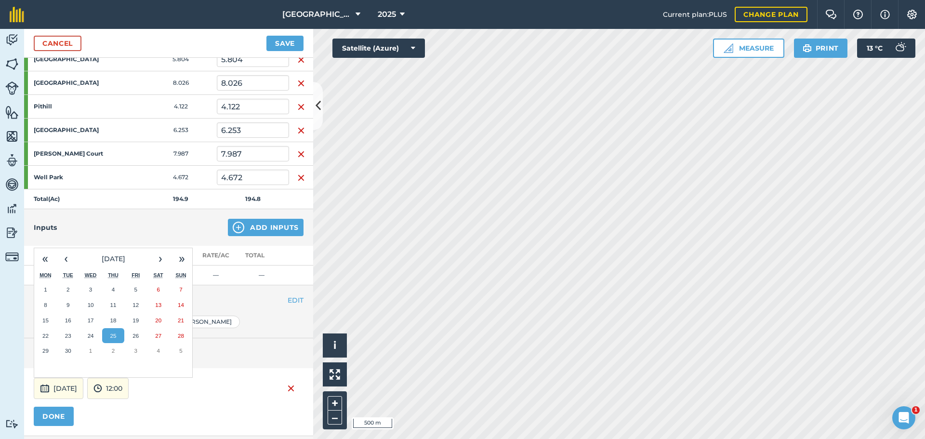
click at [95, 335] on button "24" at bounding box center [90, 335] width 23 height 15
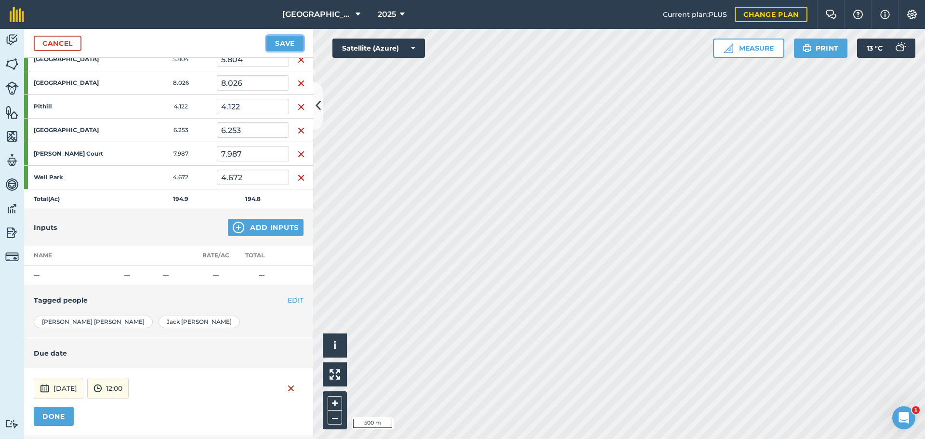
click at [281, 36] on button "Save" at bounding box center [284, 43] width 37 height 15
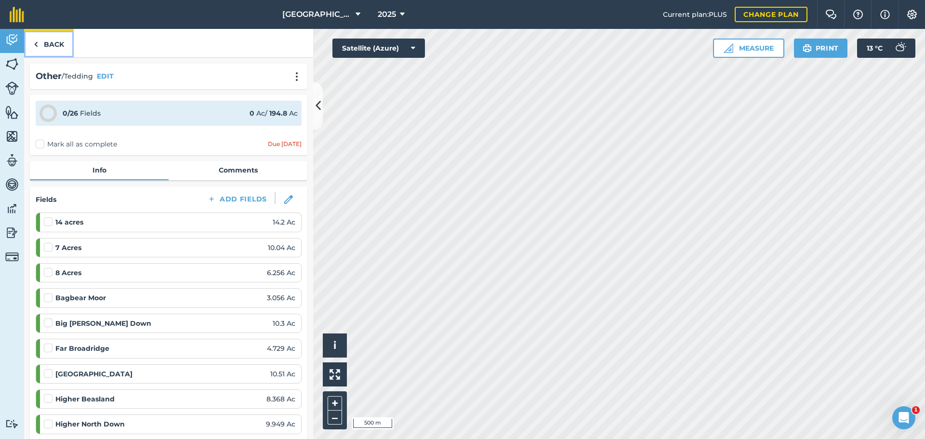
click at [48, 43] on link "Back" at bounding box center [49, 43] width 50 height 28
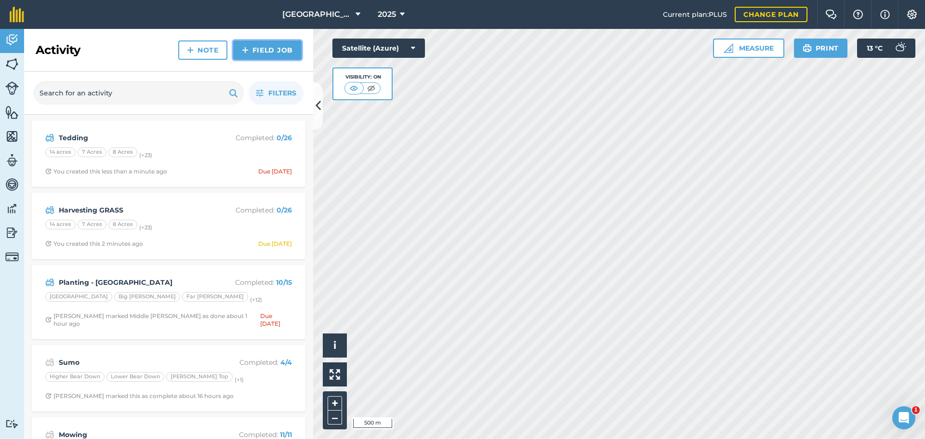
click at [279, 46] on link "Field Job" at bounding box center [267, 49] width 68 height 19
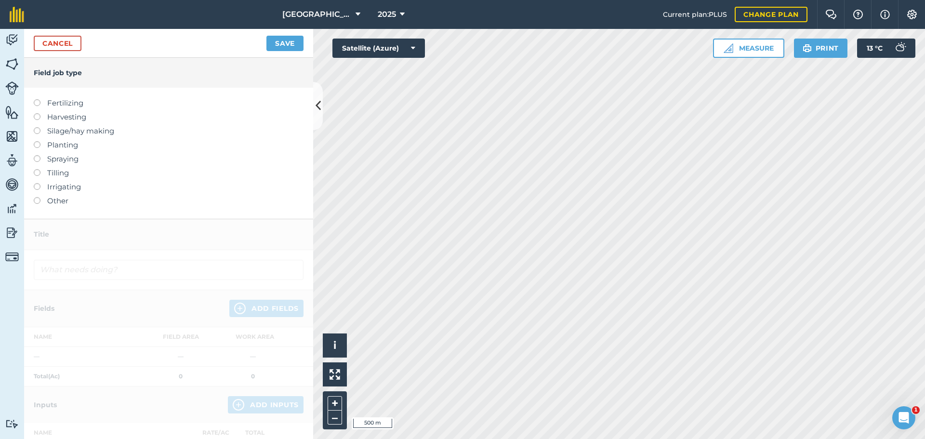
click at [66, 105] on label "Fertilizing" at bounding box center [169, 103] width 270 height 12
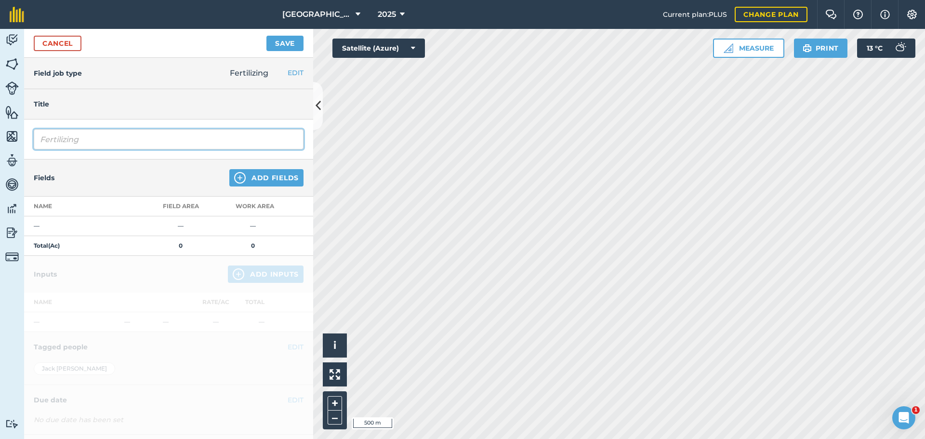
click at [131, 141] on input "Fertilizing" at bounding box center [169, 139] width 270 height 20
type input "F"
type input "Slurry Bottom pit"
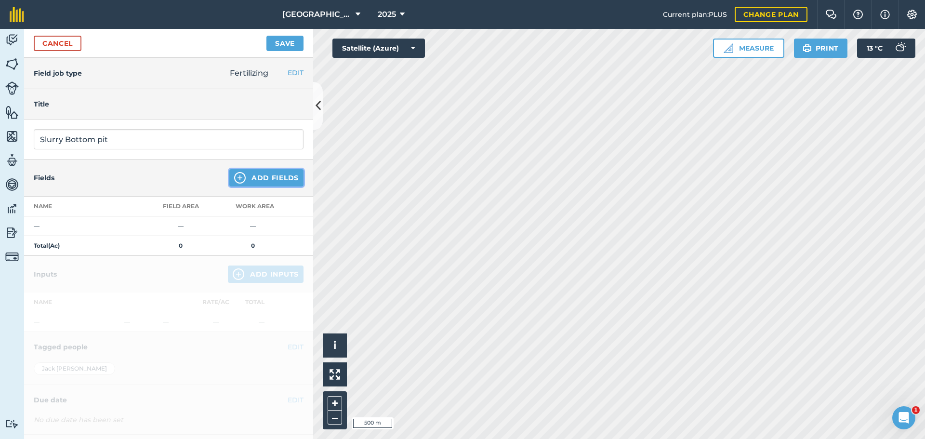
click at [271, 178] on button "Add Fields" at bounding box center [266, 177] width 74 height 17
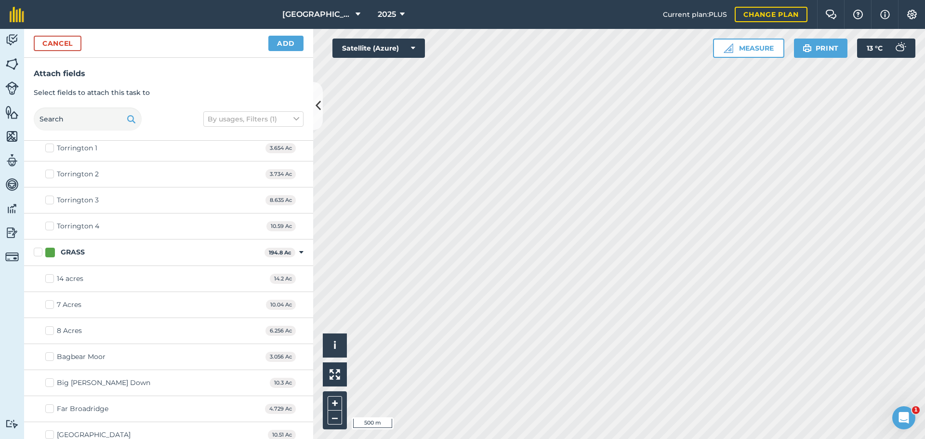
scroll to position [722, 0]
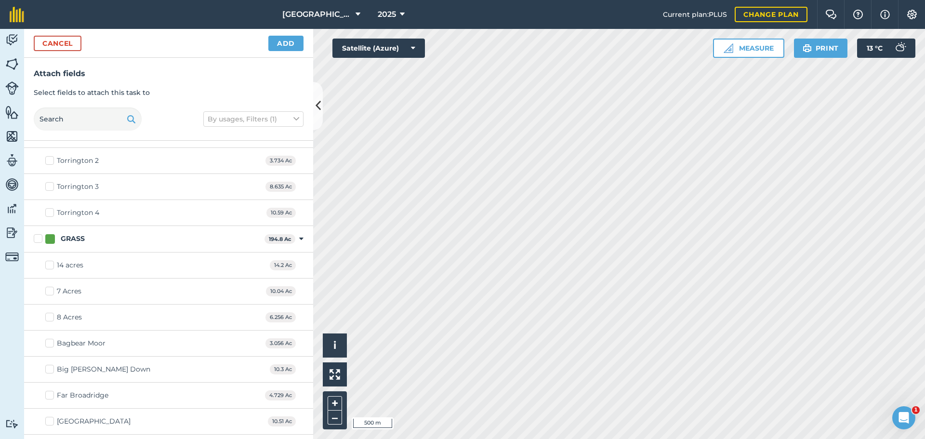
click at [40, 236] on label "GRASS" at bounding box center [147, 239] width 227 height 10
click at [40, 236] on input "GRASS" at bounding box center [37, 237] width 6 height 6
checkbox input "true"
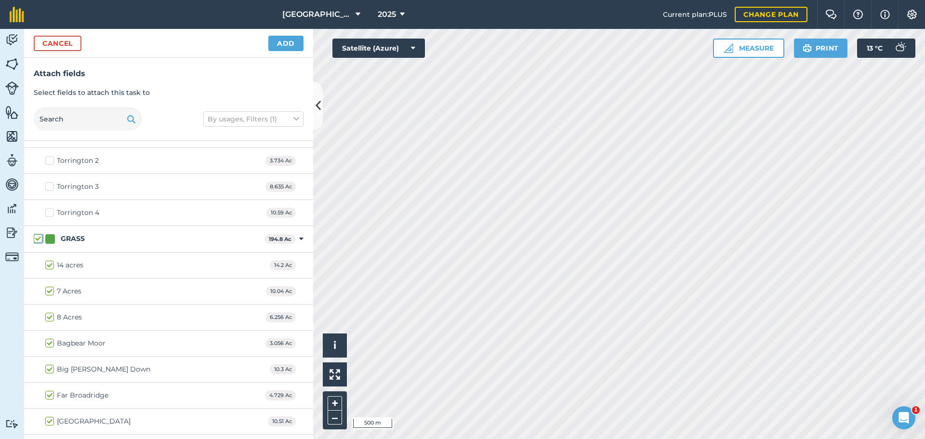
checkbox input "true"
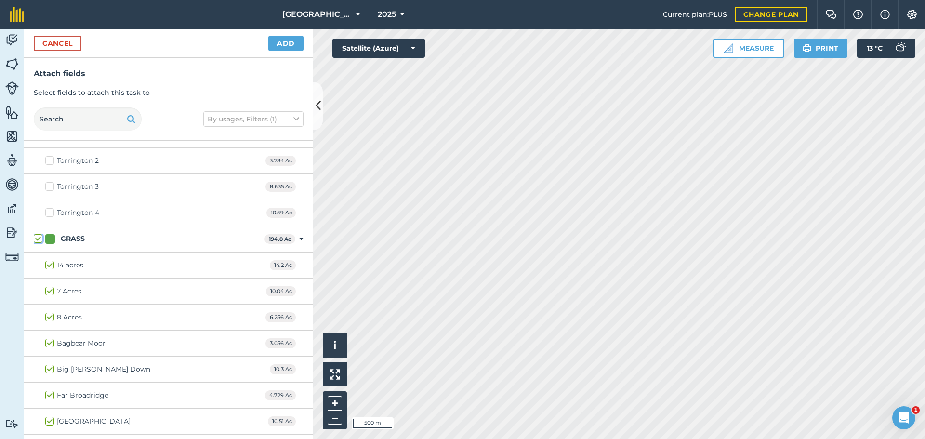
checkbox input "true"
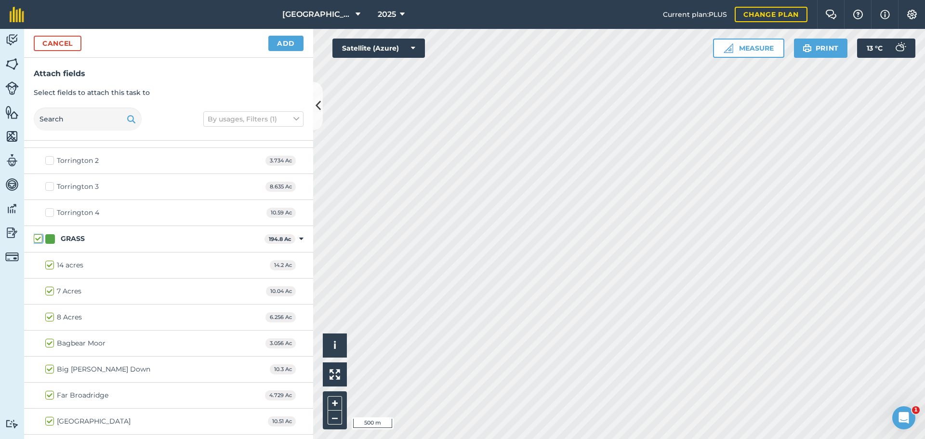
checkbox input "true"
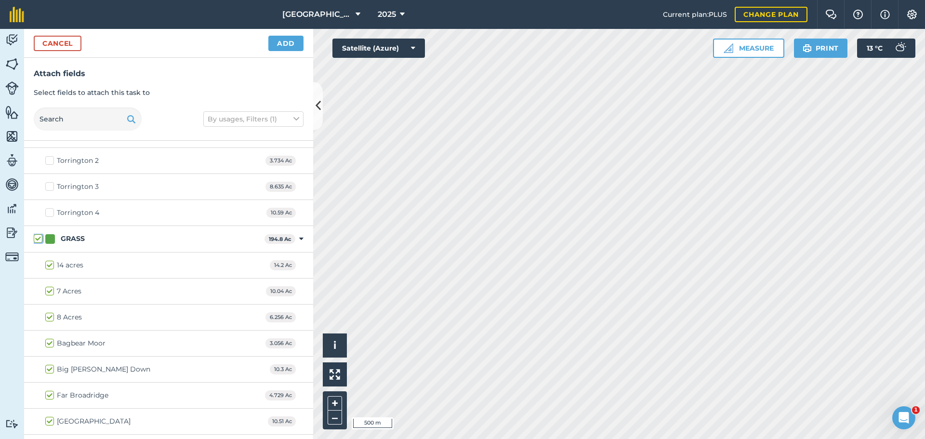
checkbox input "true"
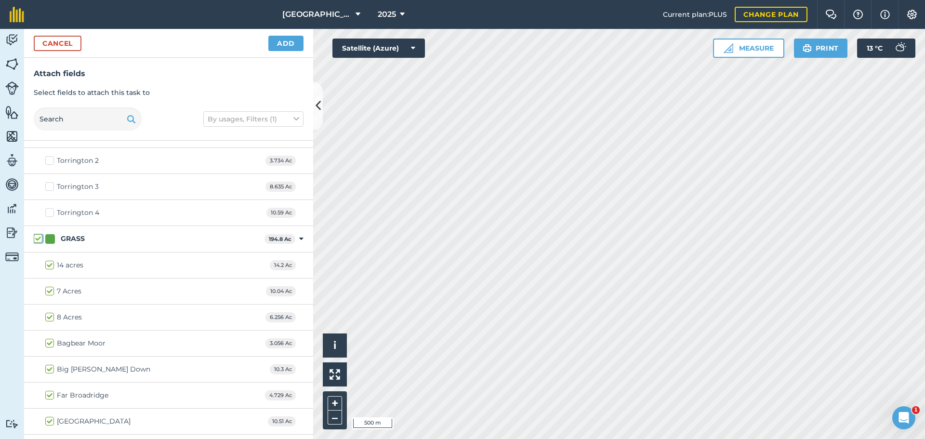
checkbox input "true"
click at [47, 267] on label "14 acres" at bounding box center [64, 265] width 38 height 10
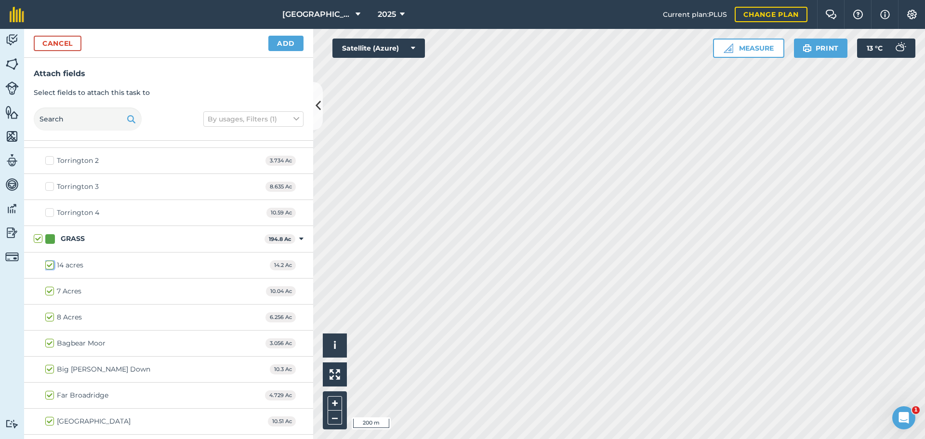
click at [47, 266] on input "14 acres" at bounding box center [48, 263] width 6 height 6
checkbox input "false"
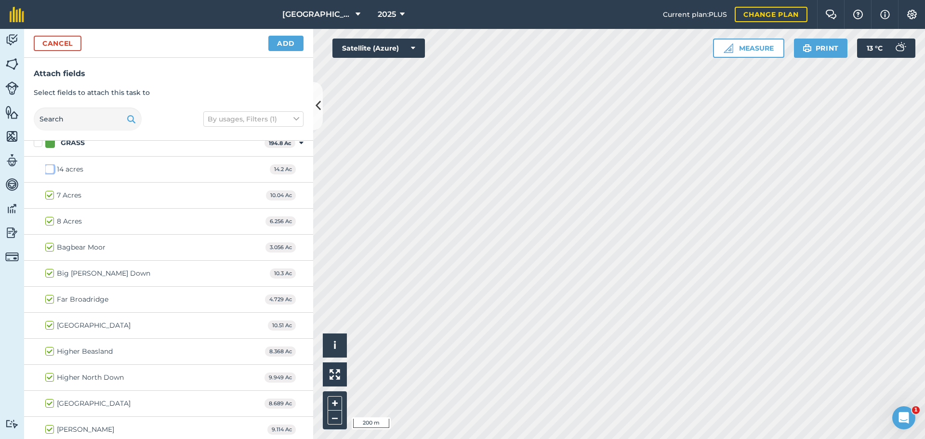
scroll to position [819, 0]
click at [50, 248] on label "Bagbear Moor" at bounding box center [75, 247] width 60 height 10
click at [50, 248] on input "Bagbear Moor" at bounding box center [48, 245] width 6 height 6
checkbox input "false"
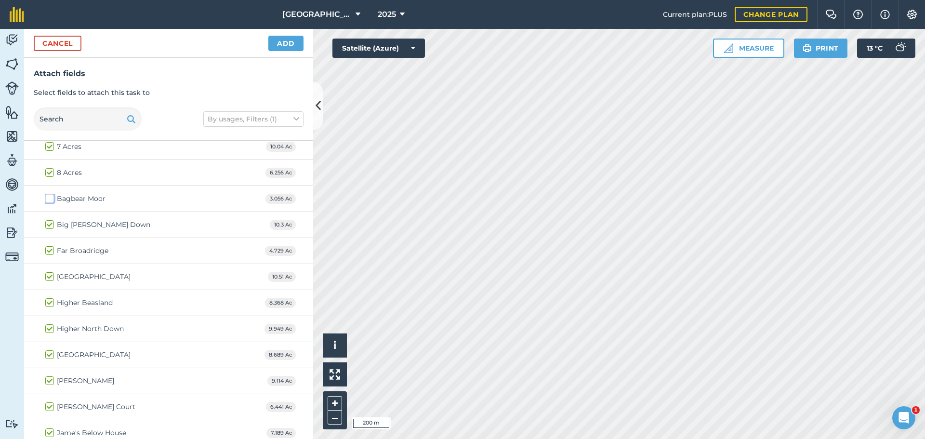
scroll to position [915, 0]
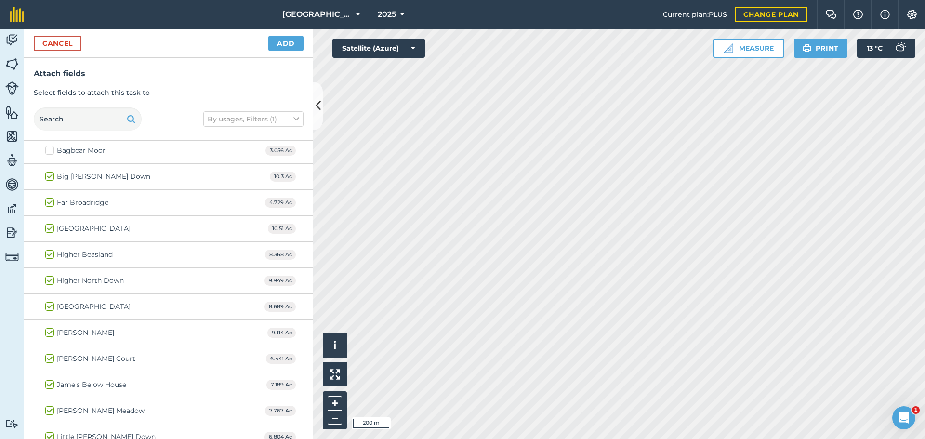
click at [49, 227] on label "[GEOGRAPHIC_DATA]" at bounding box center [87, 228] width 85 height 10
click at [49, 227] on input "[GEOGRAPHIC_DATA]" at bounding box center [48, 226] width 6 height 6
checkbox input "false"
click at [52, 280] on label "Higher North Down" at bounding box center [84, 280] width 79 height 10
click at [52, 280] on input "Higher North Down" at bounding box center [48, 278] width 6 height 6
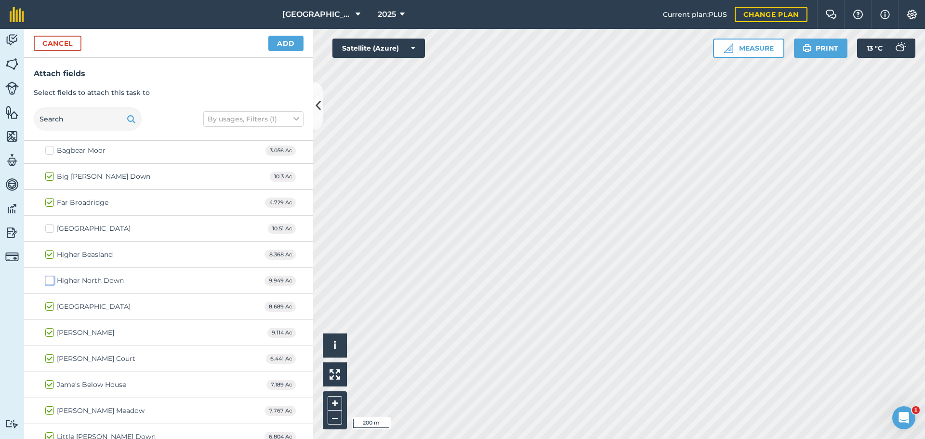
checkbox input "false"
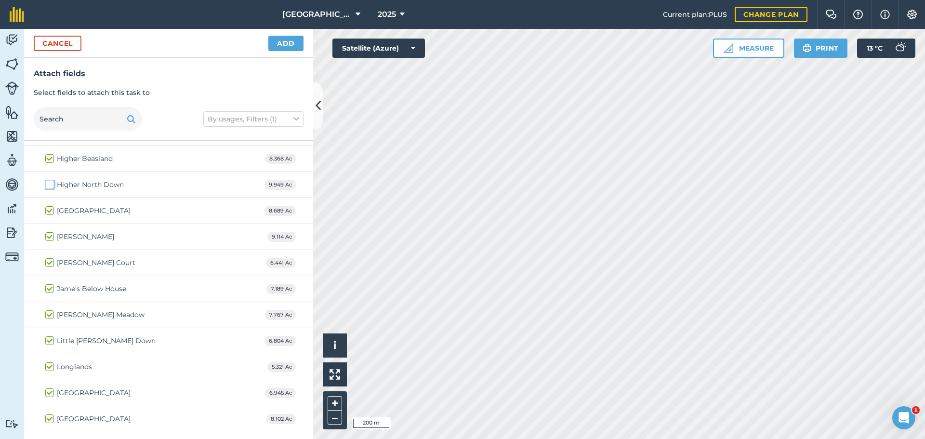
scroll to position [1011, 0]
click at [51, 288] on label "Jame's Below House" at bounding box center [85, 288] width 81 height 10
click at [51, 288] on input "Jame's Below House" at bounding box center [48, 286] width 6 height 6
checkbox input "false"
click at [50, 315] on label "[PERSON_NAME] Meadow" at bounding box center [94, 314] width 99 height 10
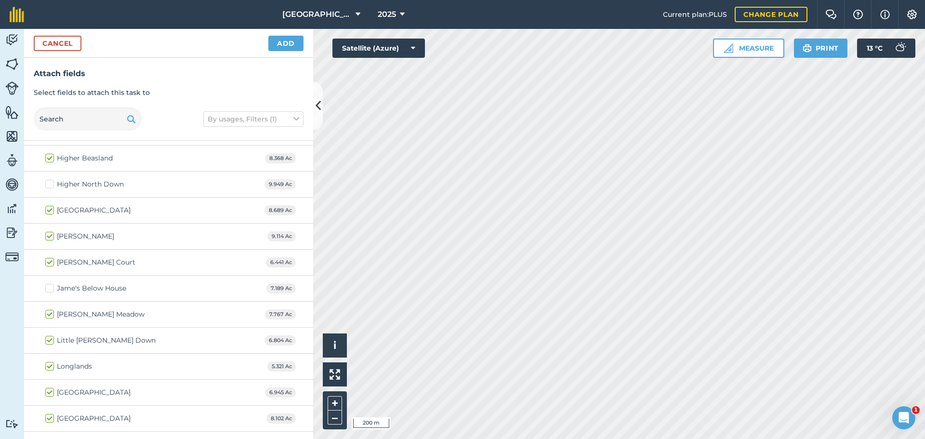
click at [50, 315] on input "[PERSON_NAME] Meadow" at bounding box center [48, 312] width 6 height 6
checkbox input "false"
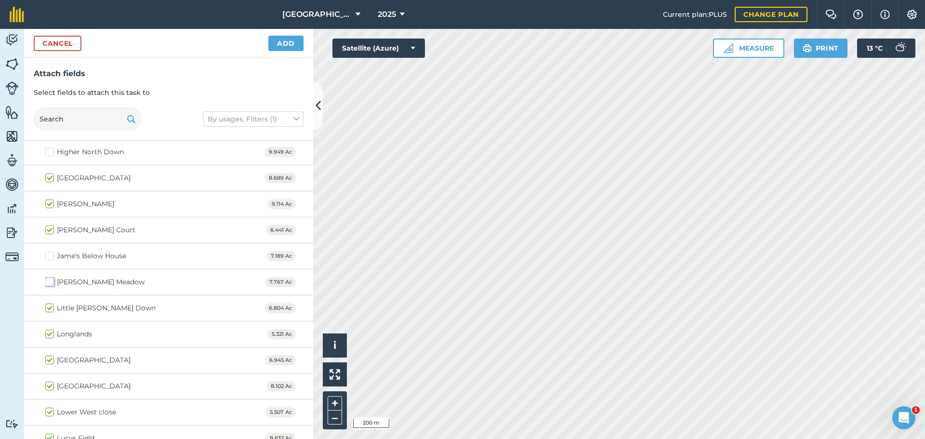
scroll to position [1060, 0]
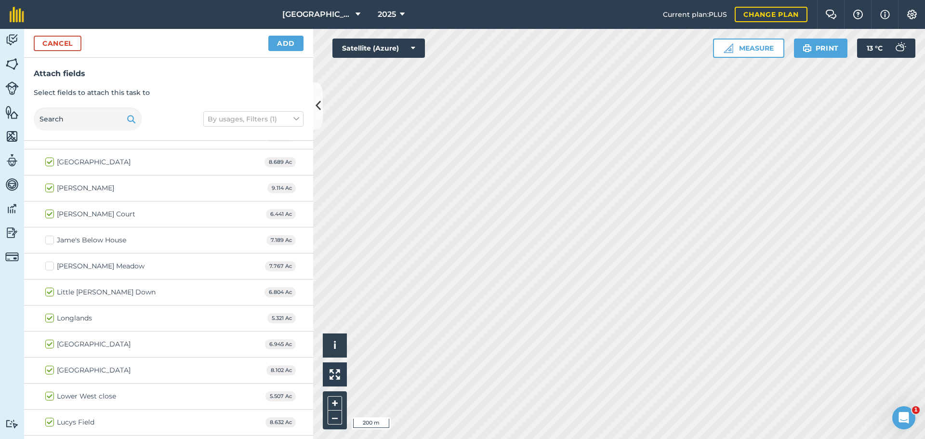
click at [55, 368] on label "[GEOGRAPHIC_DATA]" at bounding box center [87, 370] width 85 height 10
click at [52, 368] on input "[GEOGRAPHIC_DATA]" at bounding box center [48, 368] width 6 height 6
checkbox input "false"
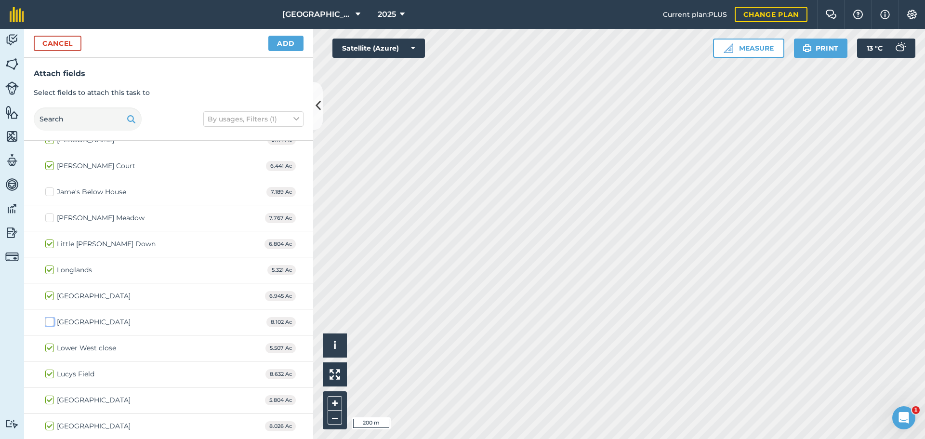
scroll to position [1156, 0]
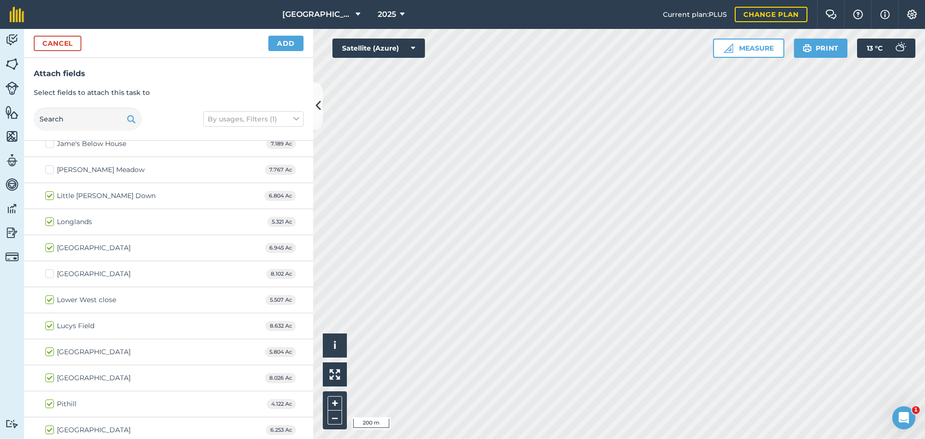
click at [50, 348] on label "[GEOGRAPHIC_DATA]" at bounding box center [87, 352] width 85 height 10
click at [50, 348] on input "[GEOGRAPHIC_DATA]" at bounding box center [48, 350] width 6 height 6
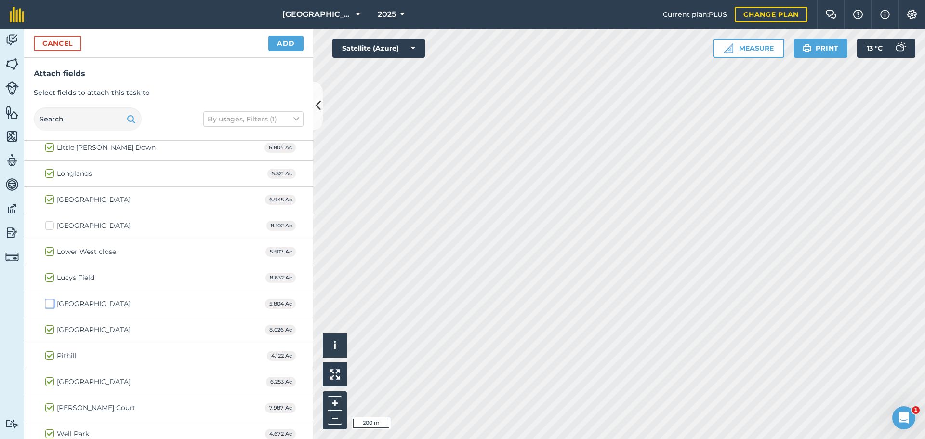
scroll to position [1252, 0]
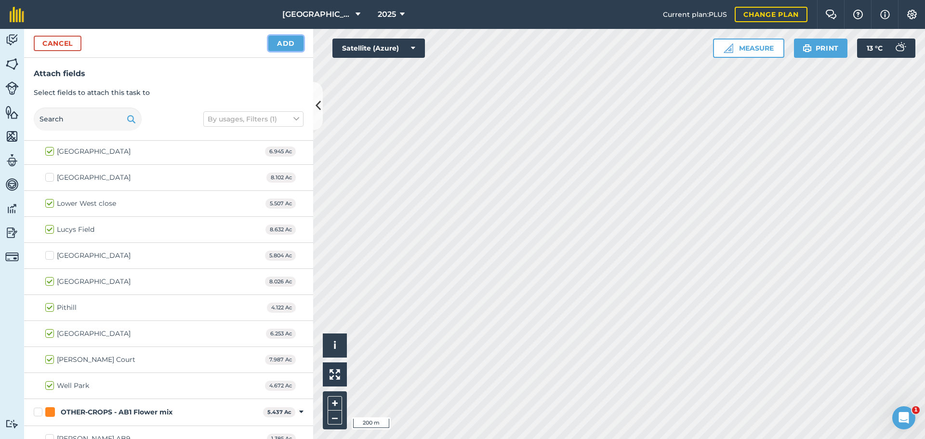
click at [280, 45] on button "Add" at bounding box center [285, 43] width 35 height 15
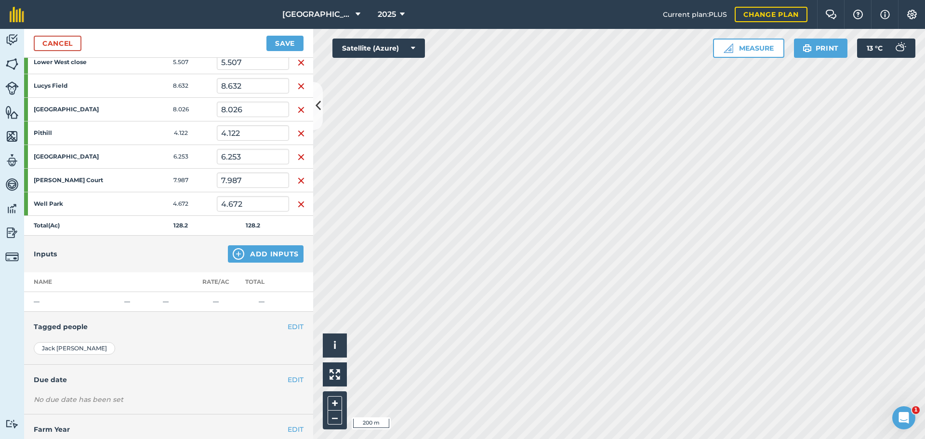
scroll to position [433, 0]
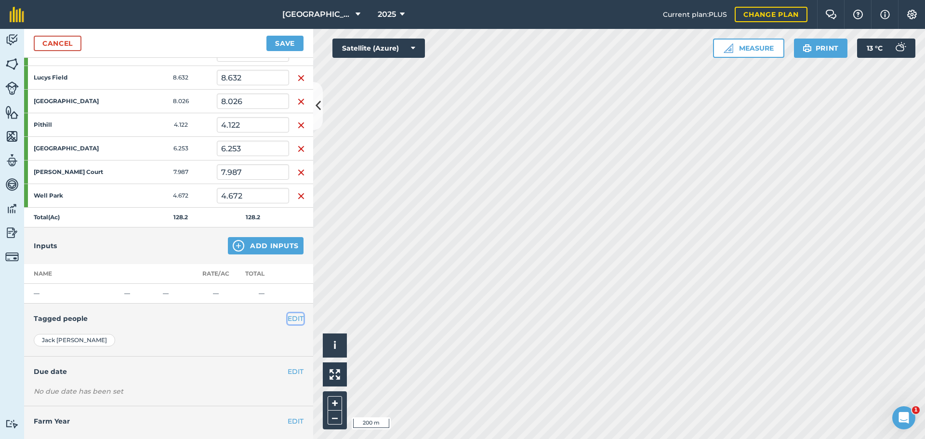
click at [288, 316] on button "EDIT" at bounding box center [296, 318] width 16 height 11
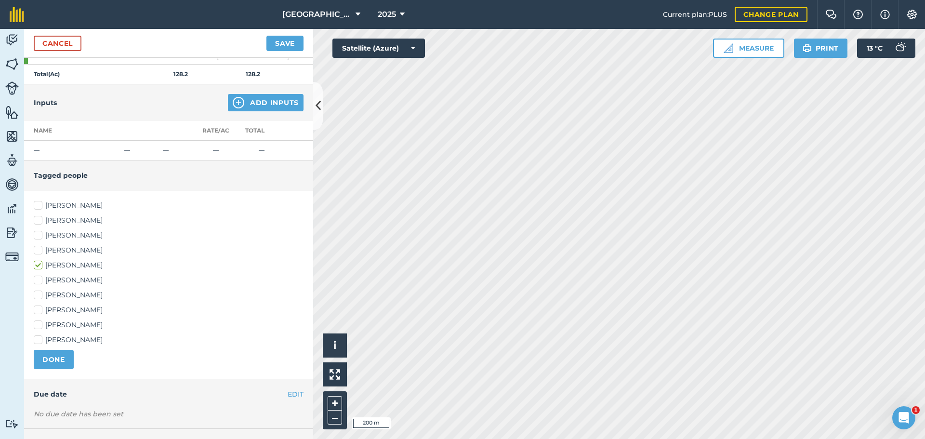
scroll to position [578, 0]
click at [37, 323] on label "[PERSON_NAME]" at bounding box center [169, 323] width 270 height 10
click at [37, 323] on input "[PERSON_NAME]" at bounding box center [37, 321] width 6 height 6
click at [39, 276] on label "[PERSON_NAME]" at bounding box center [169, 279] width 270 height 10
click at [39, 276] on input "[PERSON_NAME]" at bounding box center [37, 277] width 6 height 6
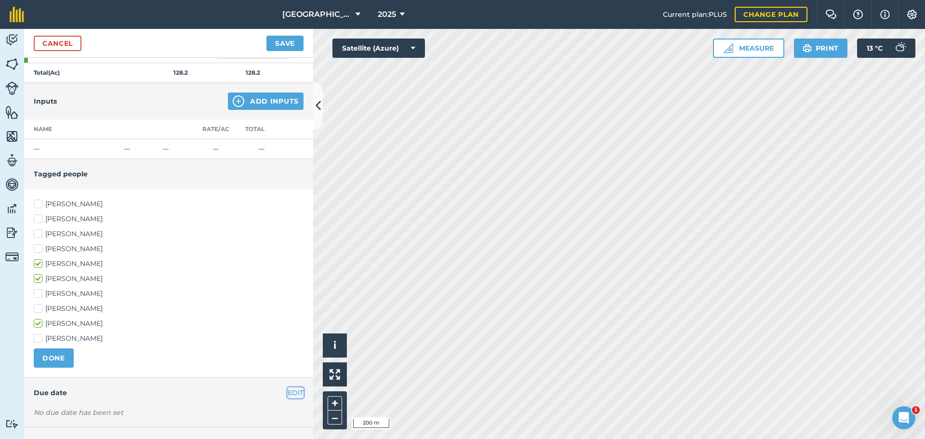
click at [288, 390] on button "EDIT" at bounding box center [296, 392] width 16 height 11
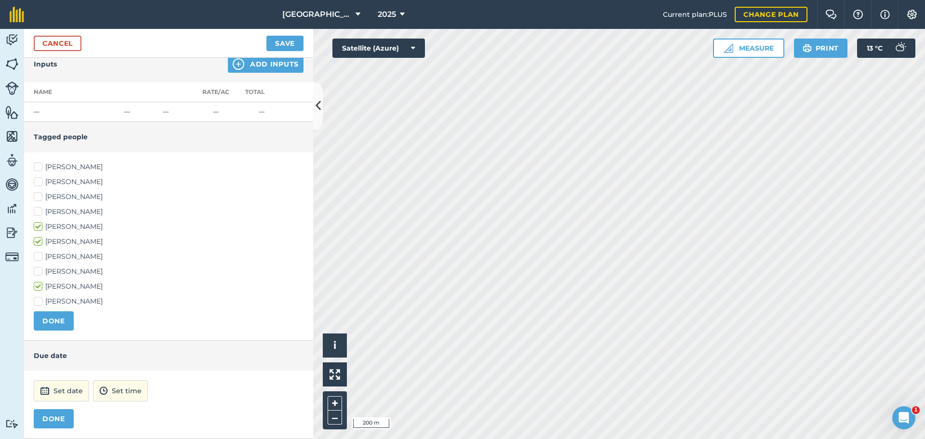
scroll to position [666, 0]
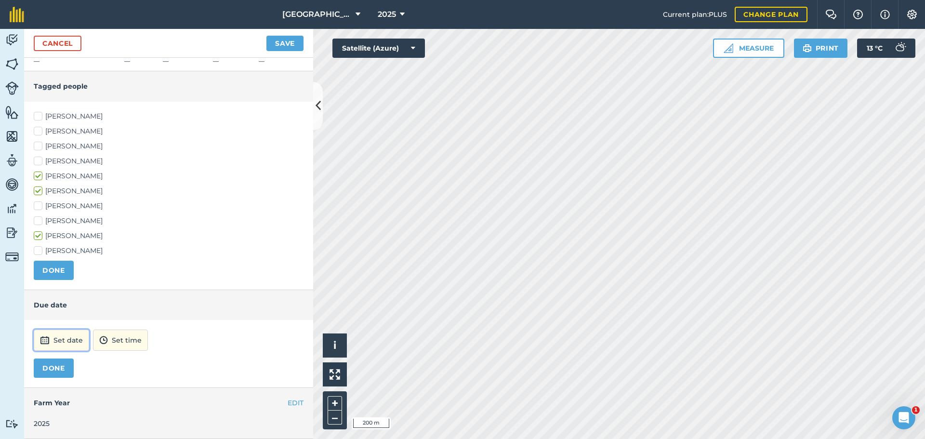
click at [83, 340] on button "Set date" at bounding box center [61, 339] width 55 height 21
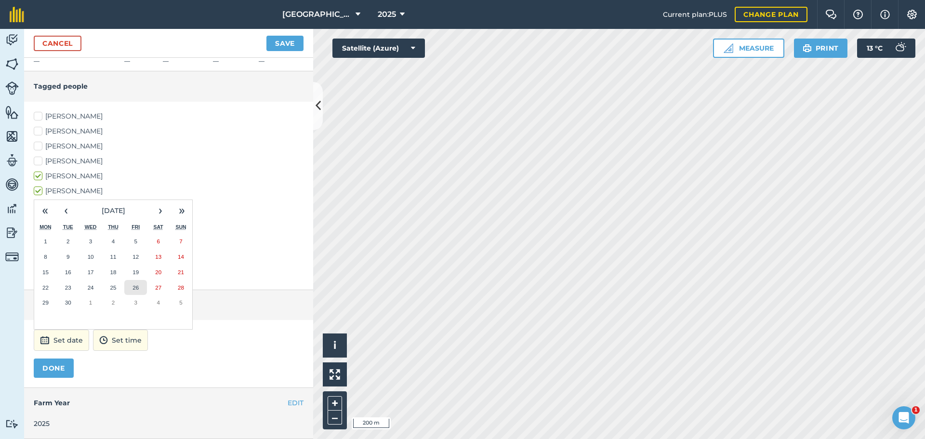
click at [137, 286] on abbr "26" at bounding box center [135, 287] width 6 height 6
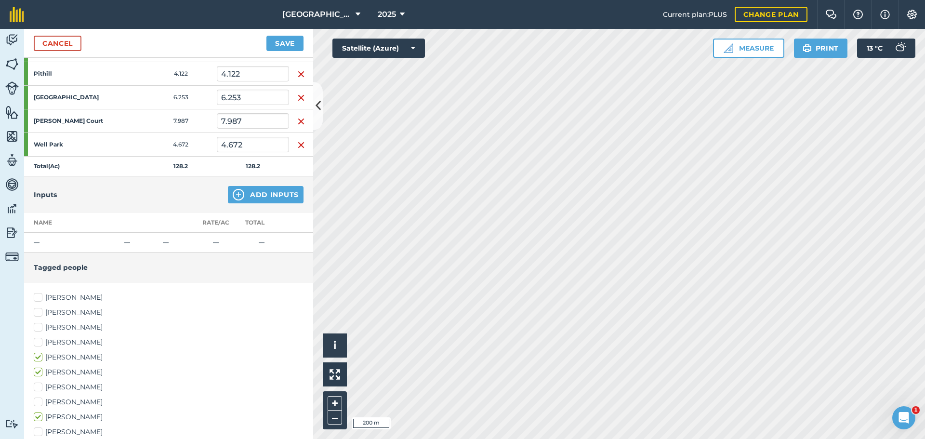
scroll to position [425, 0]
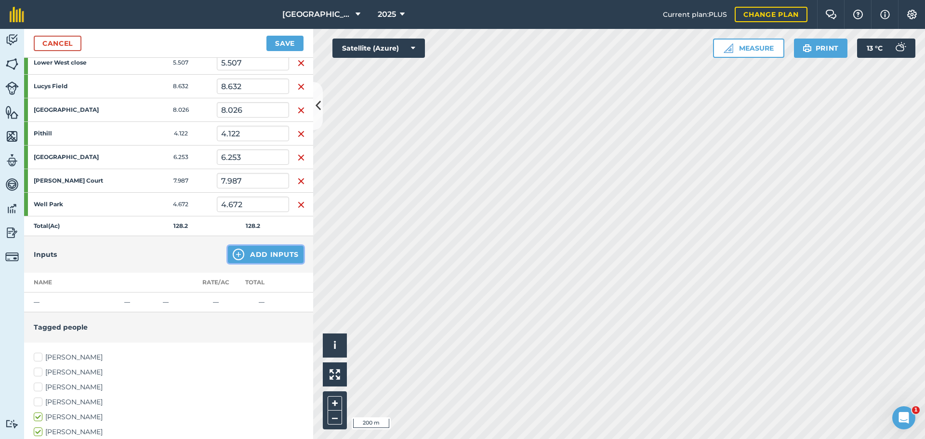
click at [246, 255] on button "Add Inputs" at bounding box center [266, 254] width 76 height 17
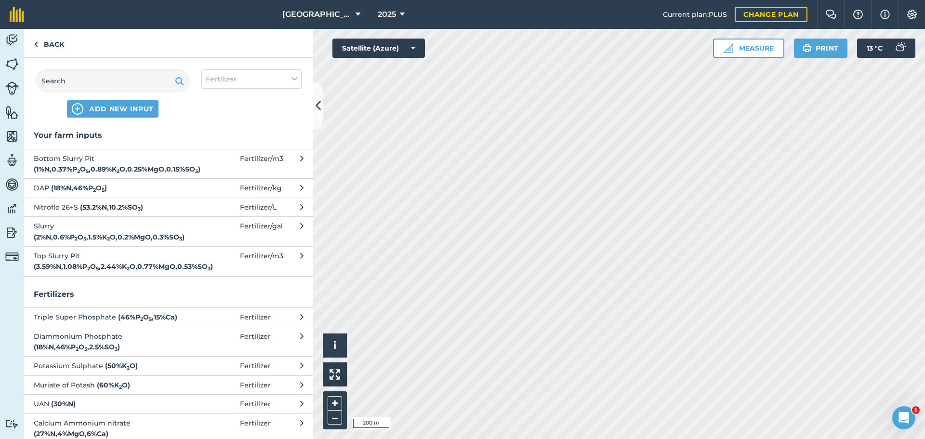
click at [125, 163] on span "Bottom Slurry Pit ( 1 % N , 0.37 % P 2 O 5 , 0.89 % K 2 O , 0.25 % MgO , 0.15 %…" at bounding box center [112, 164] width 157 height 22
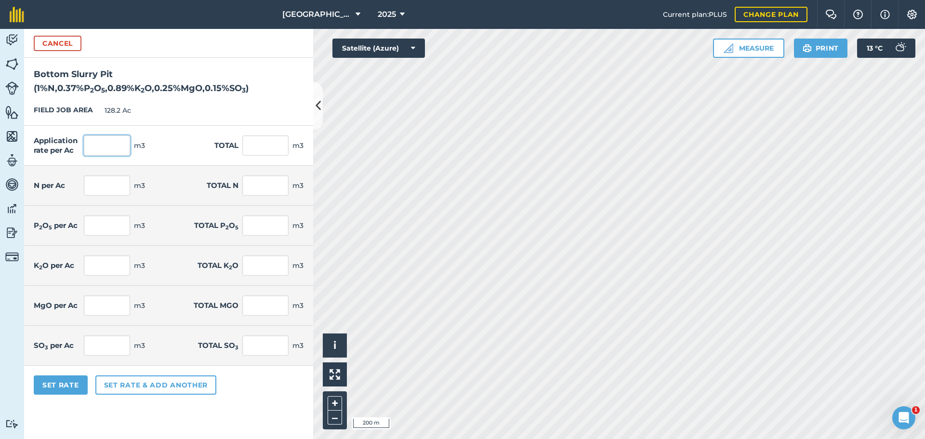
click at [118, 144] on input "text" at bounding box center [107, 145] width 46 height 20
click at [237, 105] on div "FIELD JOB AREA 128.2 Ac" at bounding box center [168, 110] width 289 height 30
click at [52, 384] on button "Set Rate" at bounding box center [61, 384] width 54 height 19
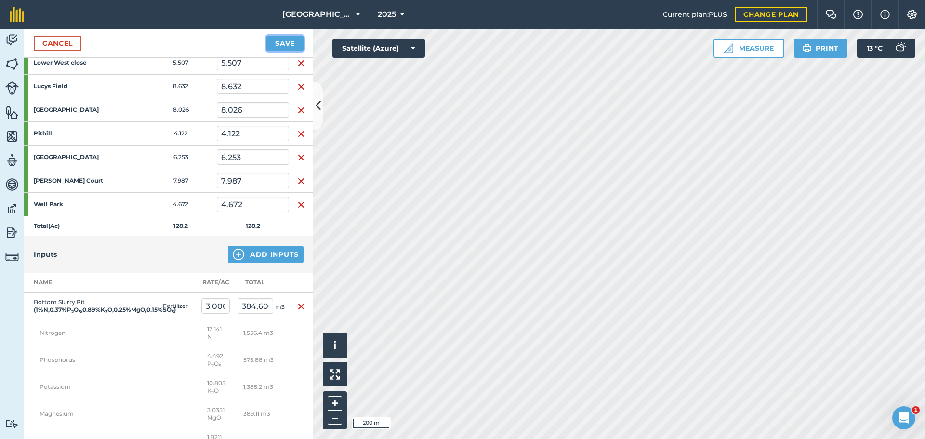
click at [291, 41] on button "Save" at bounding box center [284, 43] width 37 height 15
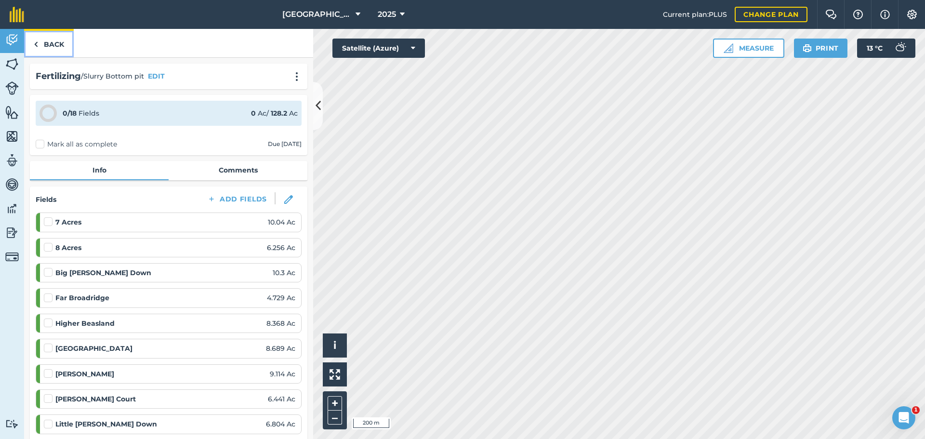
click at [52, 43] on link "Back" at bounding box center [49, 43] width 50 height 28
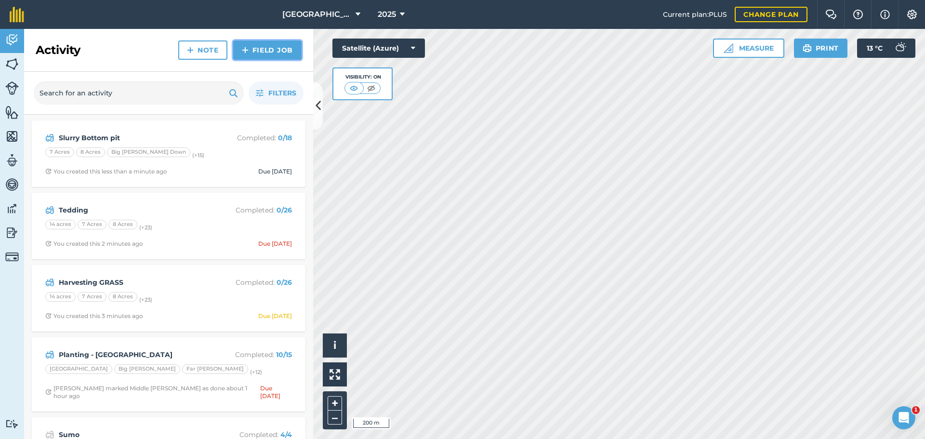
click at [269, 50] on link "Field Job" at bounding box center [267, 49] width 68 height 19
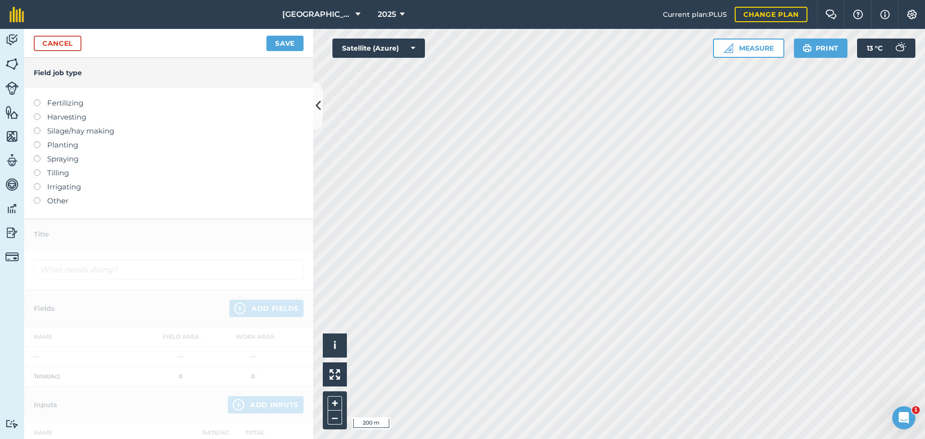
click at [69, 99] on label "Fertilizing" at bounding box center [169, 103] width 270 height 12
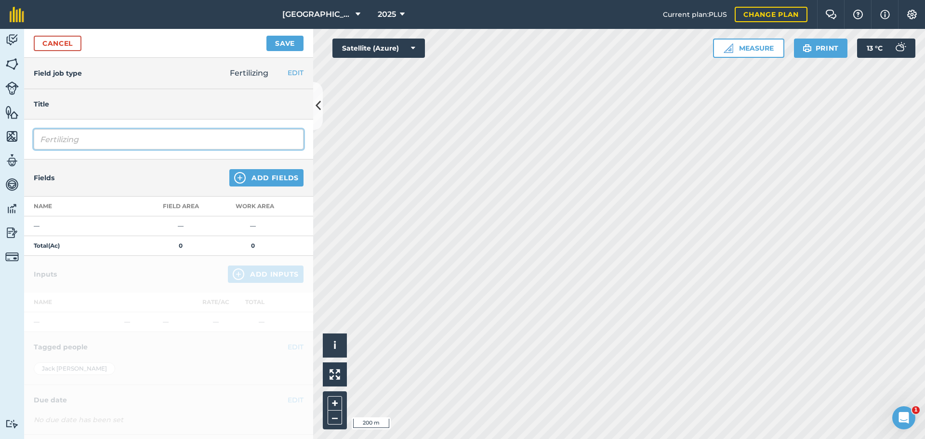
click at [110, 138] on input "Fertilizing" at bounding box center [169, 139] width 270 height 20
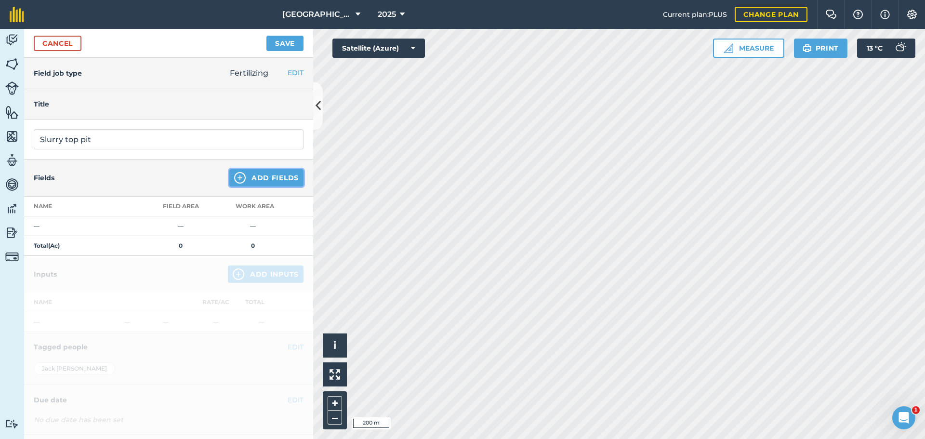
click at [264, 176] on button "Add Fields" at bounding box center [266, 177] width 74 height 17
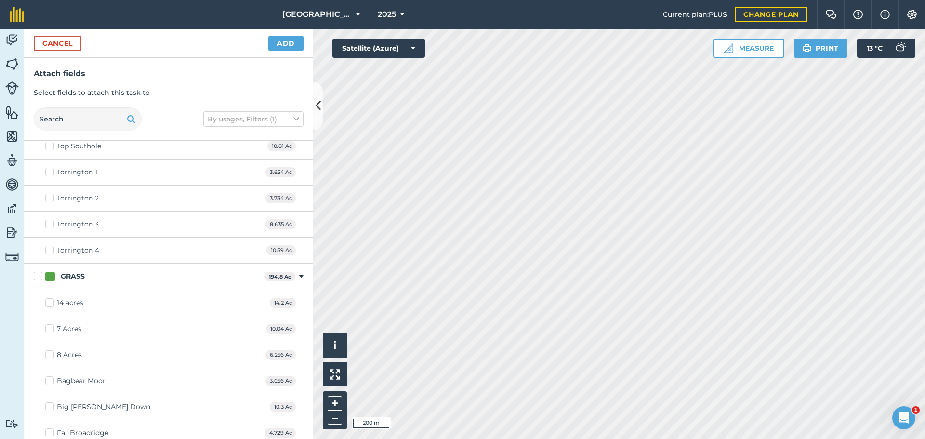
scroll to position [771, 0]
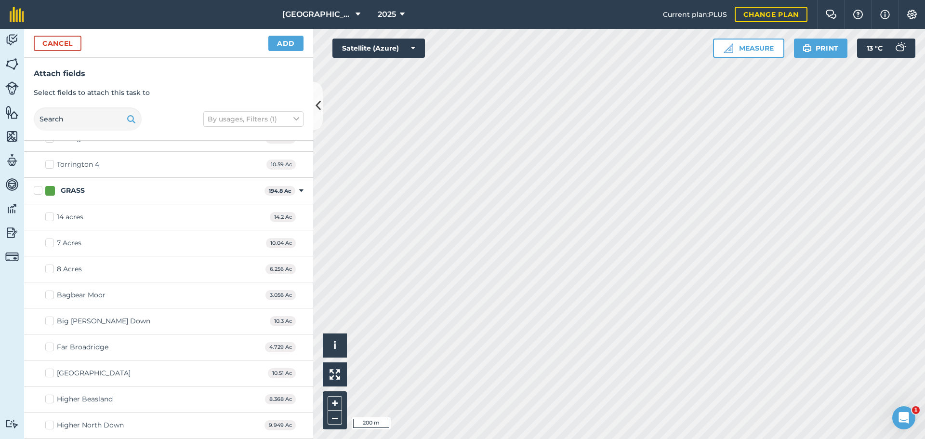
click at [46, 219] on label "14 acres" at bounding box center [64, 217] width 38 height 10
click at [46, 218] on input "14 acres" at bounding box center [48, 215] width 6 height 6
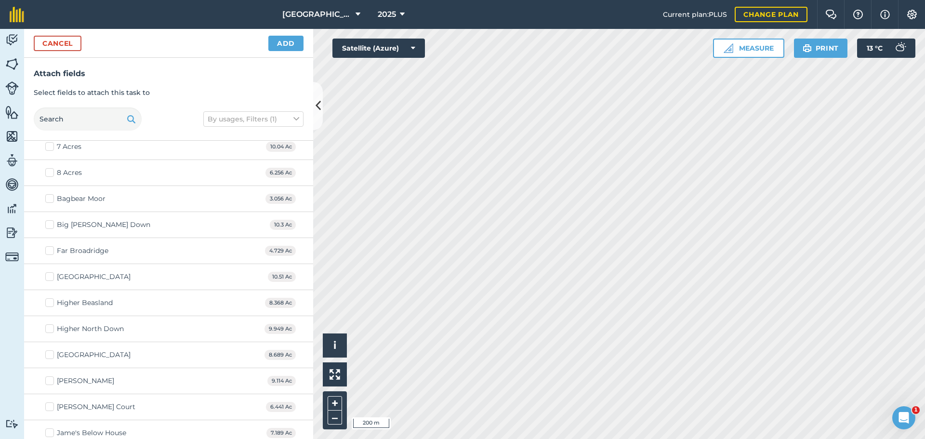
click at [49, 198] on label "Bagbear Moor" at bounding box center [75, 199] width 60 height 10
click at [49, 198] on input "Bagbear Moor" at bounding box center [48, 197] width 6 height 6
click at [50, 275] on label "[GEOGRAPHIC_DATA]" at bounding box center [87, 277] width 85 height 10
click at [50, 275] on input "[GEOGRAPHIC_DATA]" at bounding box center [48, 275] width 6 height 6
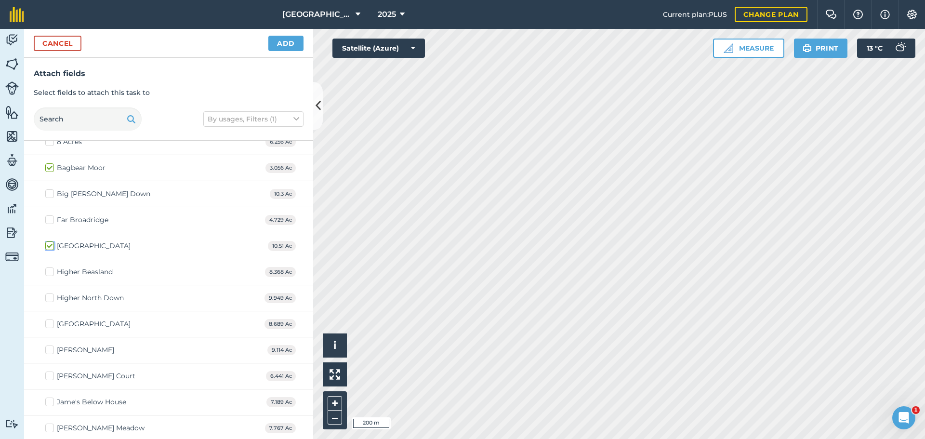
scroll to position [915, 0]
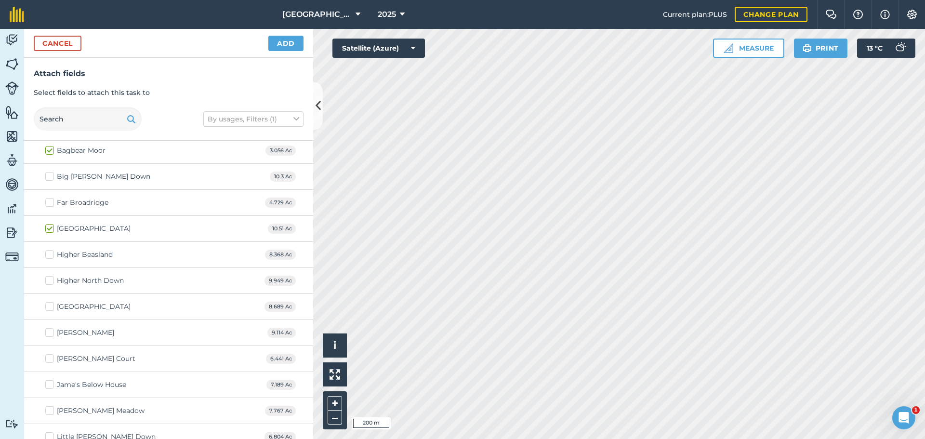
click at [49, 283] on label "Higher North Down" at bounding box center [84, 280] width 79 height 10
click at [49, 282] on input "Higher North Down" at bounding box center [48, 278] width 6 height 6
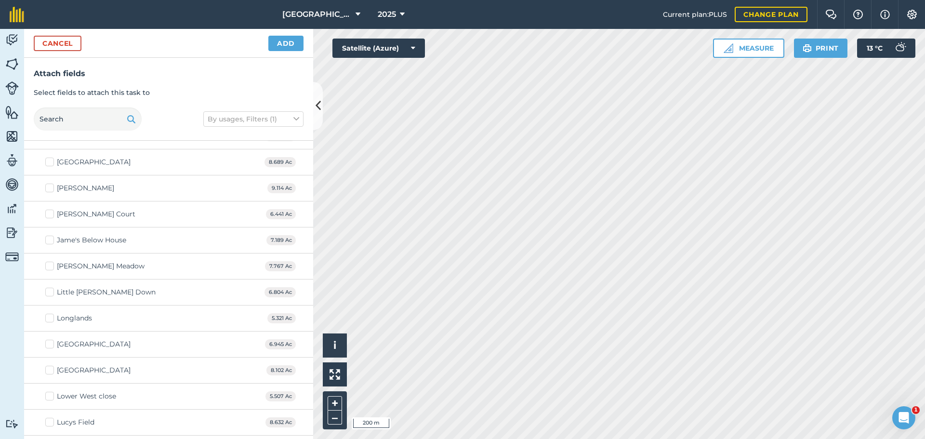
click at [46, 265] on label "[PERSON_NAME] Meadow" at bounding box center [94, 266] width 99 height 10
click at [46, 265] on input "[PERSON_NAME] Meadow" at bounding box center [48, 264] width 6 height 6
drag, startPoint x: 49, startPoint y: 370, endPoint x: 67, endPoint y: 365, distance: 18.6
click at [49, 370] on label "[GEOGRAPHIC_DATA]" at bounding box center [87, 370] width 85 height 10
click at [49, 370] on input "[GEOGRAPHIC_DATA]" at bounding box center [48, 368] width 6 height 6
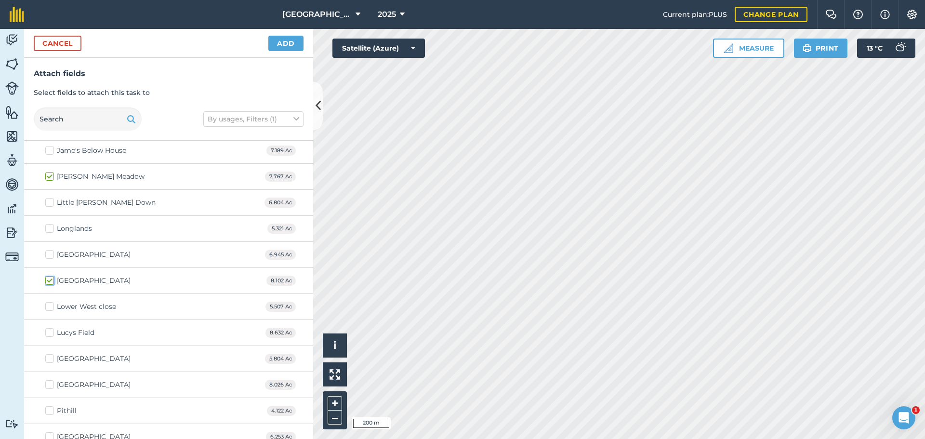
scroll to position [1156, 0]
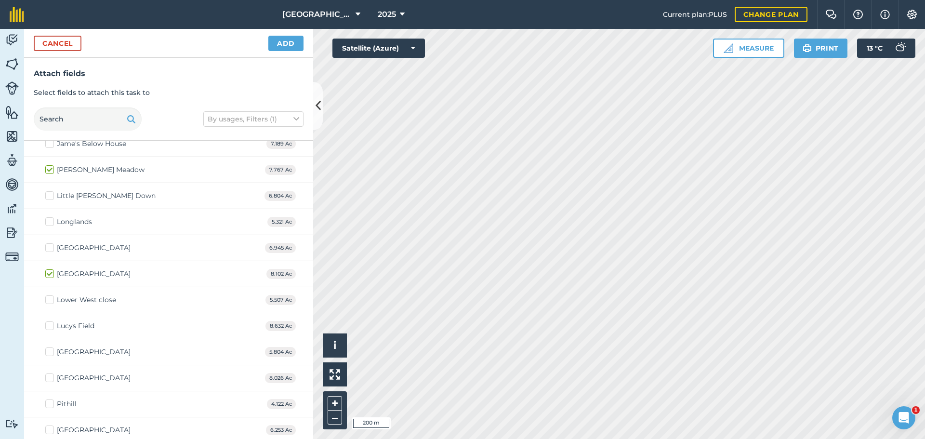
click at [53, 352] on label "[GEOGRAPHIC_DATA]" at bounding box center [87, 352] width 85 height 10
click at [52, 352] on input "[GEOGRAPHIC_DATA]" at bounding box center [48, 350] width 6 height 6
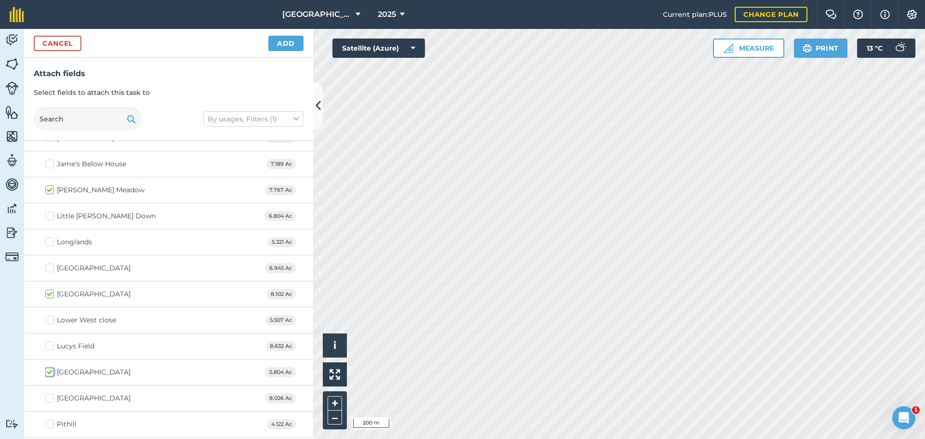
scroll to position [1108, 0]
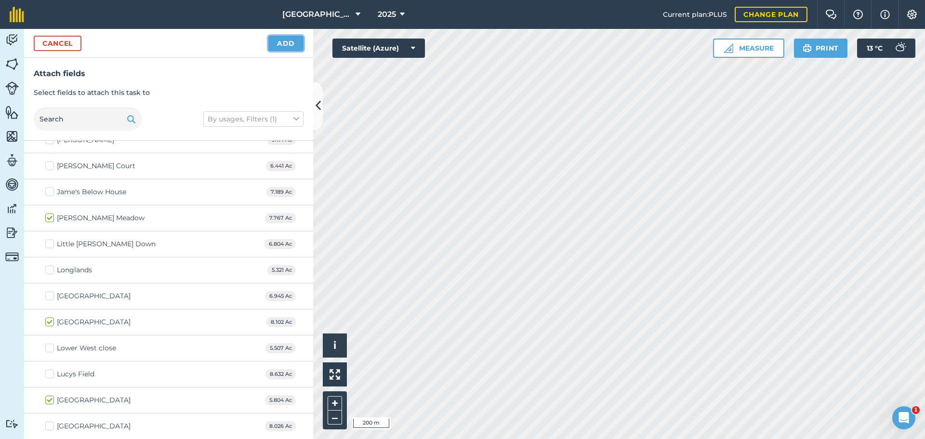
click at [291, 41] on button "Add" at bounding box center [285, 43] width 35 height 15
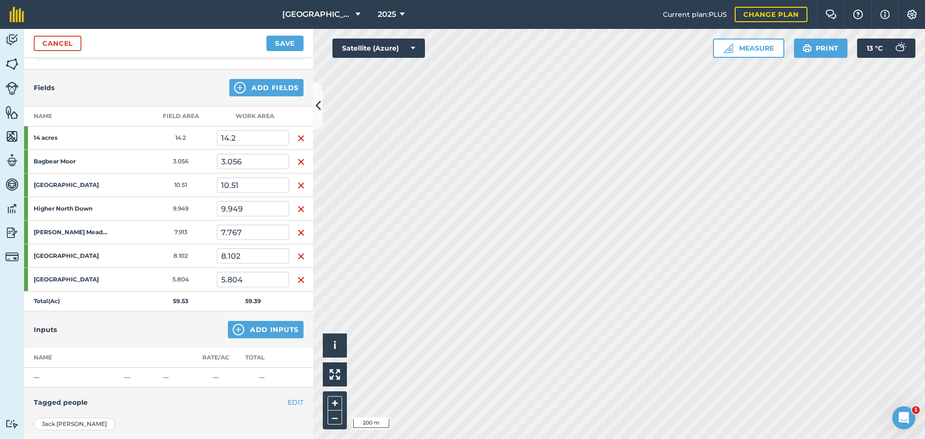
scroll to position [96, 0]
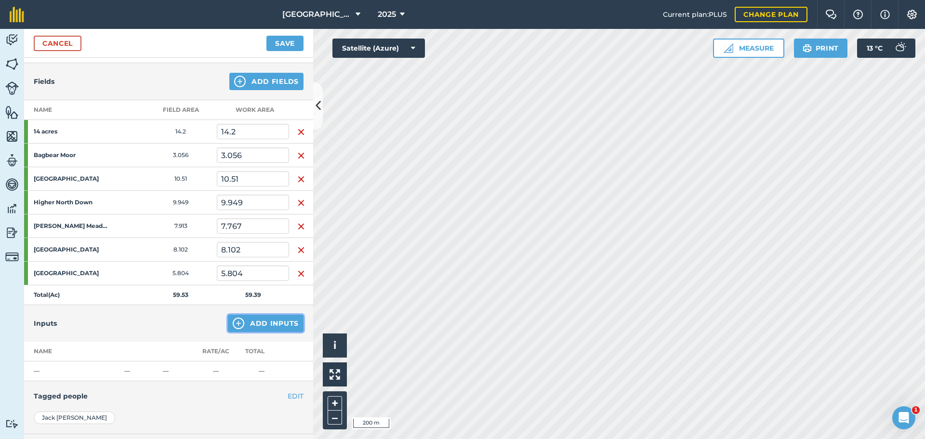
click at [258, 319] on button "Add Inputs" at bounding box center [266, 323] width 76 height 17
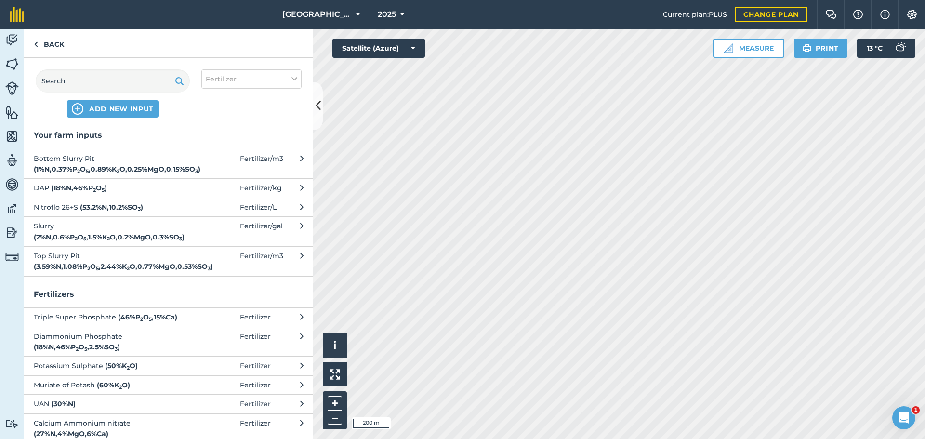
click at [108, 249] on button "Top Slurry Pit ( 3.59 % N , 1.08 % P 2 O 5 , 2.44 % K 2 O , 0.77 % MgO , 0.53 %…" at bounding box center [168, 261] width 289 height 30
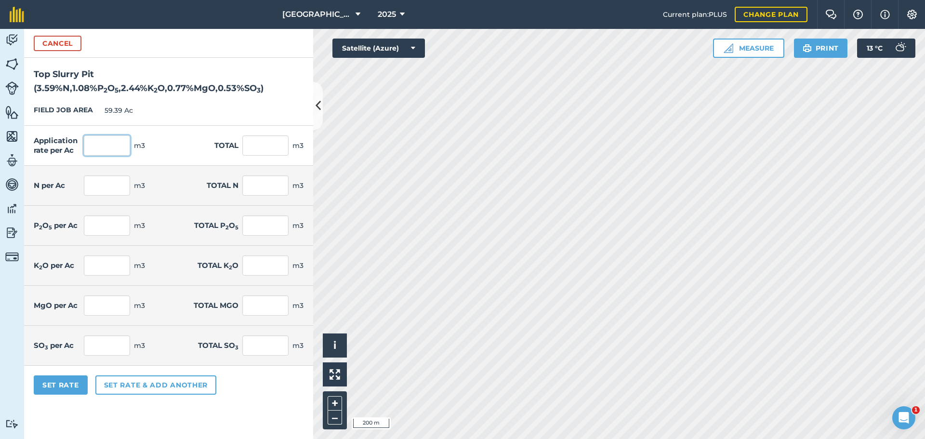
click at [117, 143] on input "text" at bounding box center [107, 145] width 46 height 20
click at [157, 101] on div "FIELD JOB AREA 59.39 Ac" at bounding box center [168, 110] width 289 height 30
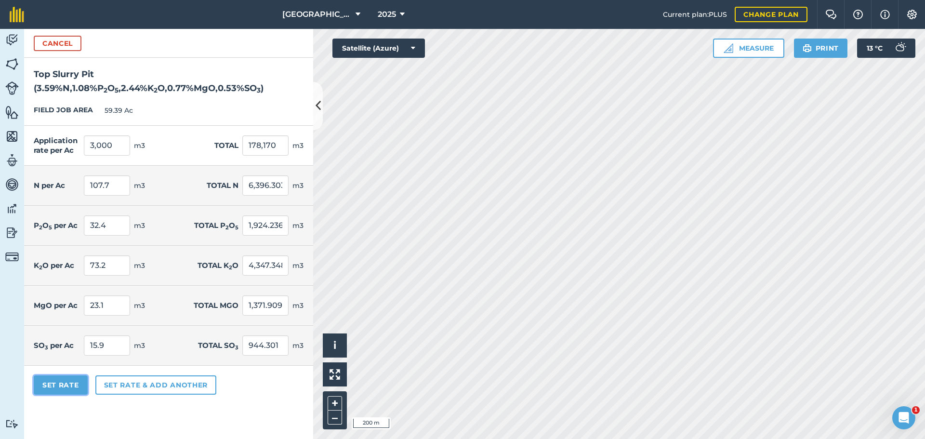
click at [69, 384] on button "Set Rate" at bounding box center [61, 384] width 54 height 19
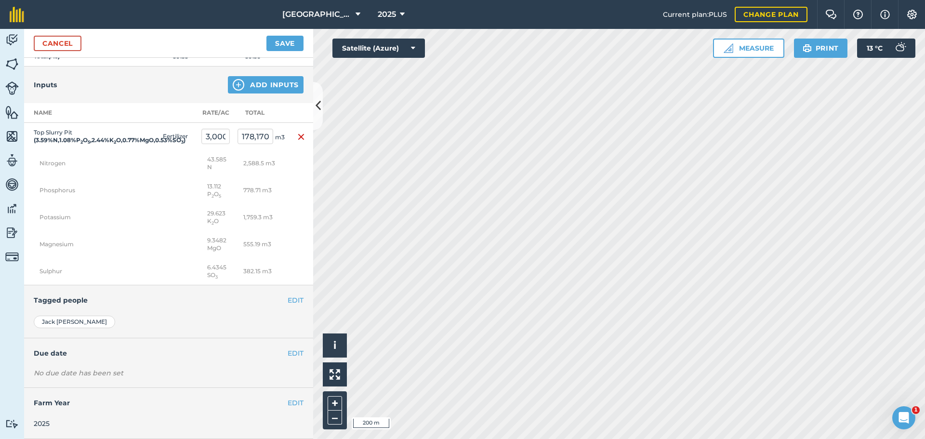
scroll to position [342, 0]
click at [288, 300] on button "EDIT" at bounding box center [296, 300] width 16 height 11
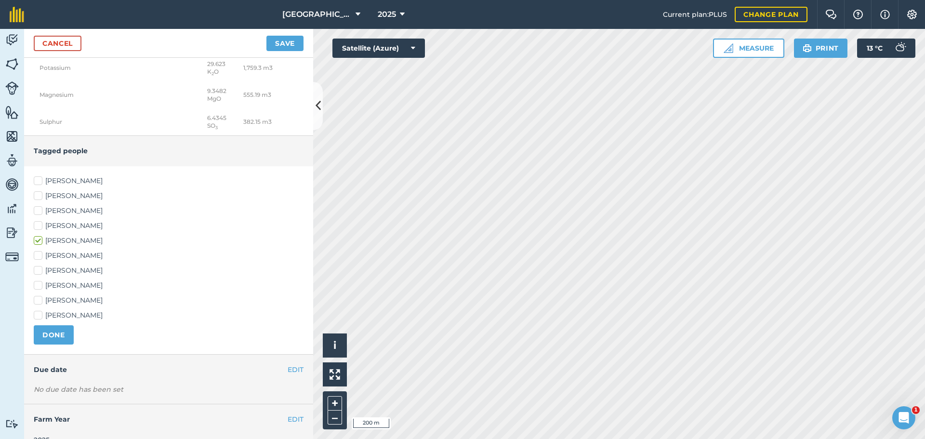
scroll to position [508, 0]
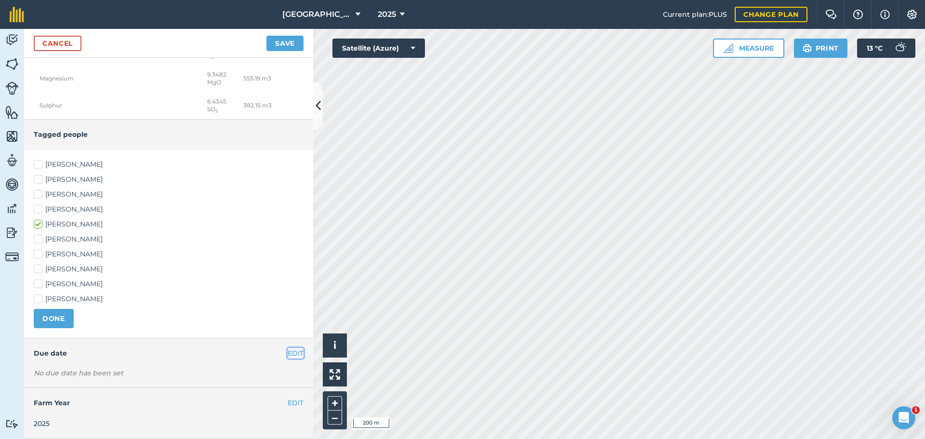
click at [288, 350] on button "EDIT" at bounding box center [296, 353] width 16 height 11
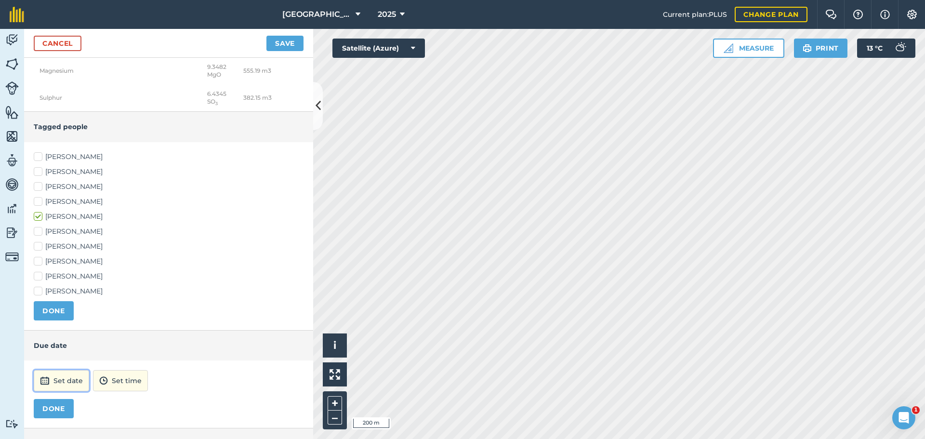
drag, startPoint x: 63, startPoint y: 391, endPoint x: 72, endPoint y: 382, distance: 12.9
click at [63, 391] on button "Set date" at bounding box center [61, 380] width 55 height 21
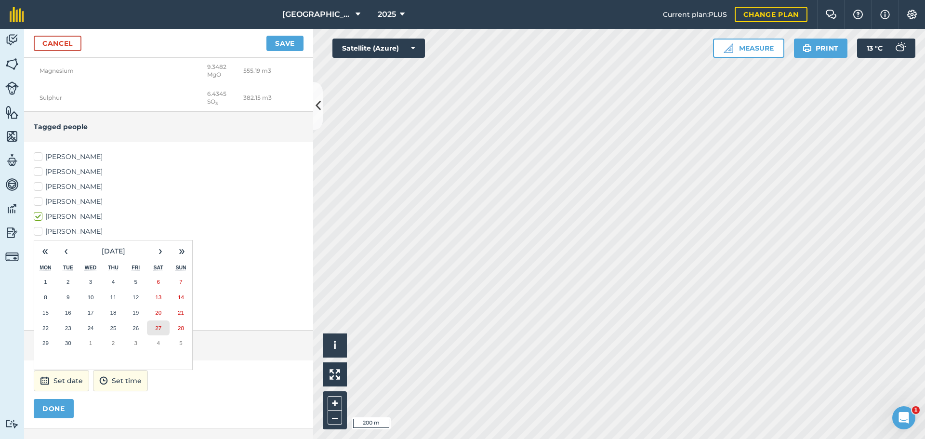
click at [159, 331] on abbr "27" at bounding box center [158, 328] width 6 height 6
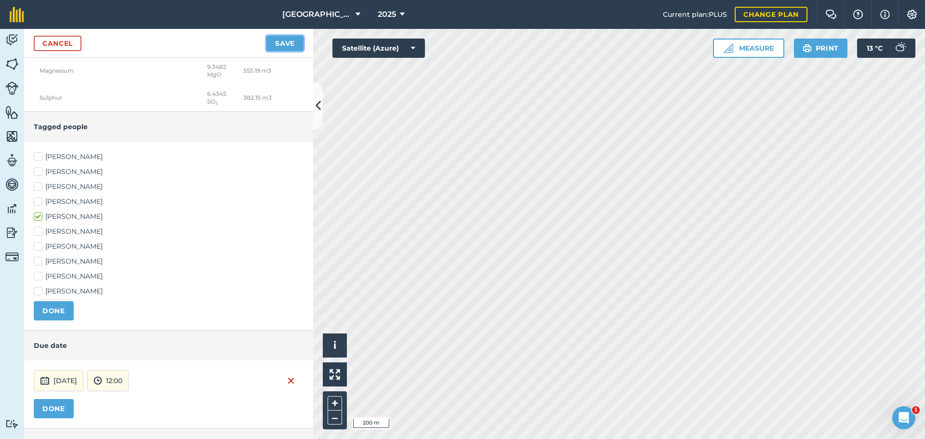
click at [297, 39] on button "Save" at bounding box center [284, 43] width 37 height 15
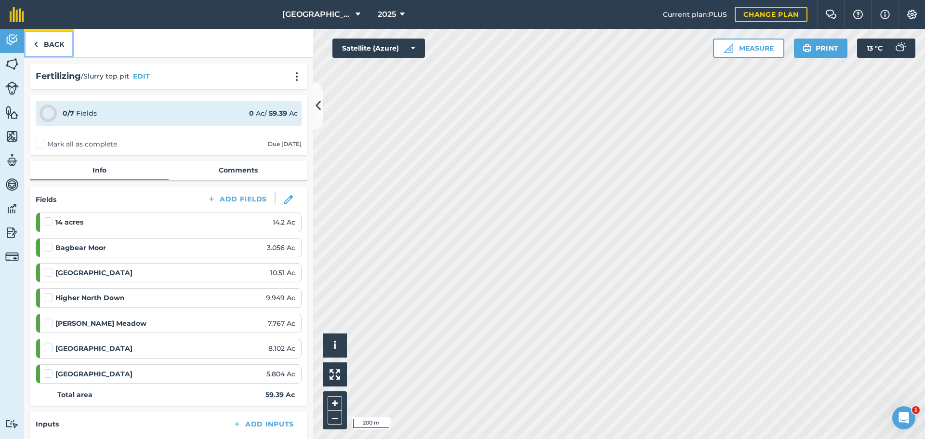
click at [49, 40] on link "Back" at bounding box center [49, 43] width 50 height 28
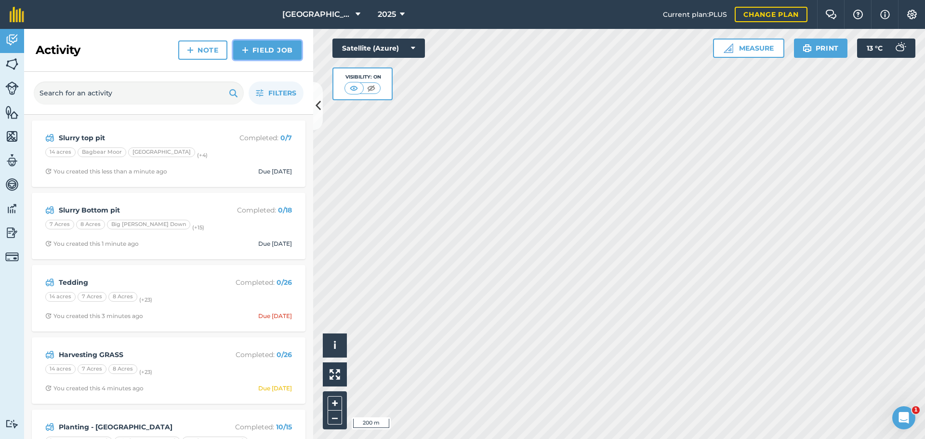
click at [250, 45] on link "Field Job" at bounding box center [267, 49] width 68 height 19
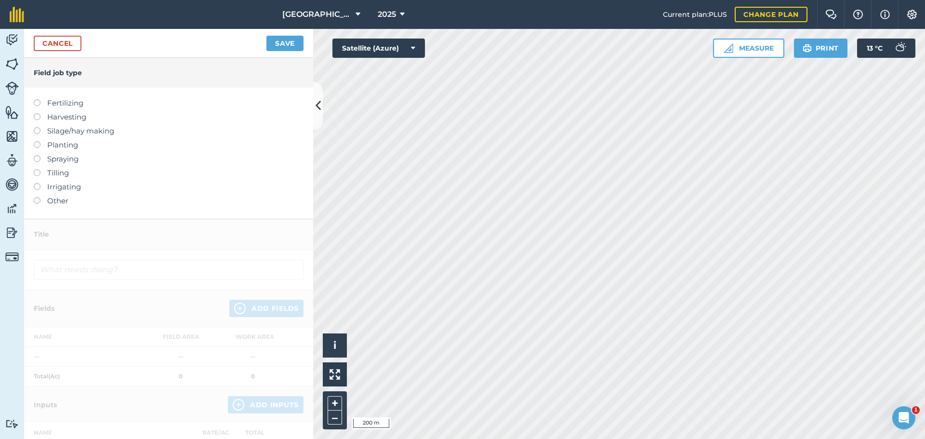
click at [83, 41] on div "Cancel Save" at bounding box center [168, 43] width 289 height 29
click at [75, 44] on link "Cancel" at bounding box center [58, 43] width 48 height 15
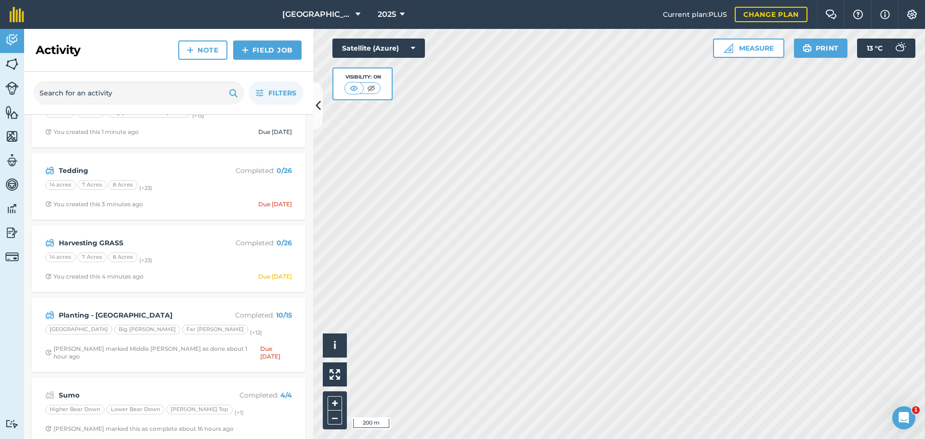
scroll to position [144, 0]
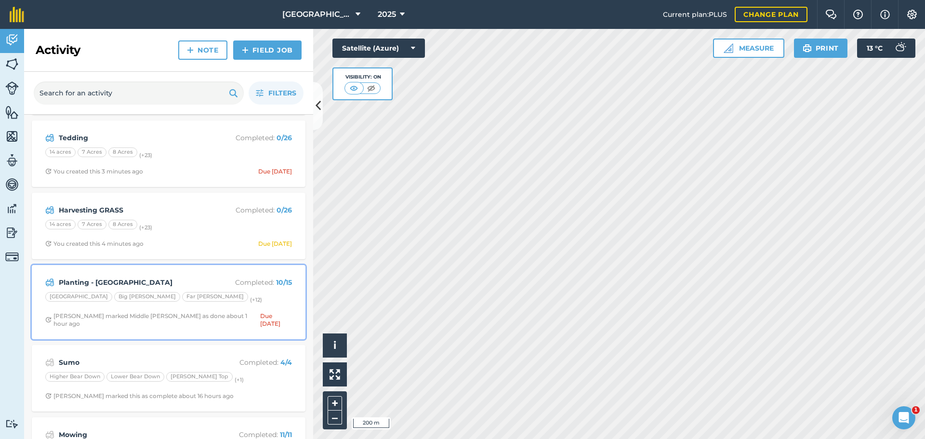
click at [215, 286] on p "Completed : 10 / 15" at bounding box center [253, 282] width 77 height 11
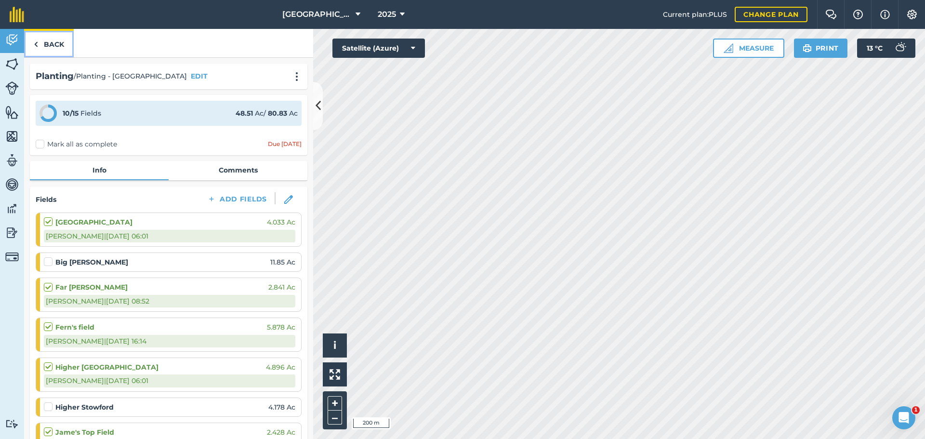
click at [44, 42] on link "Back" at bounding box center [49, 43] width 50 height 28
